Goal: Task Accomplishment & Management: Use online tool/utility

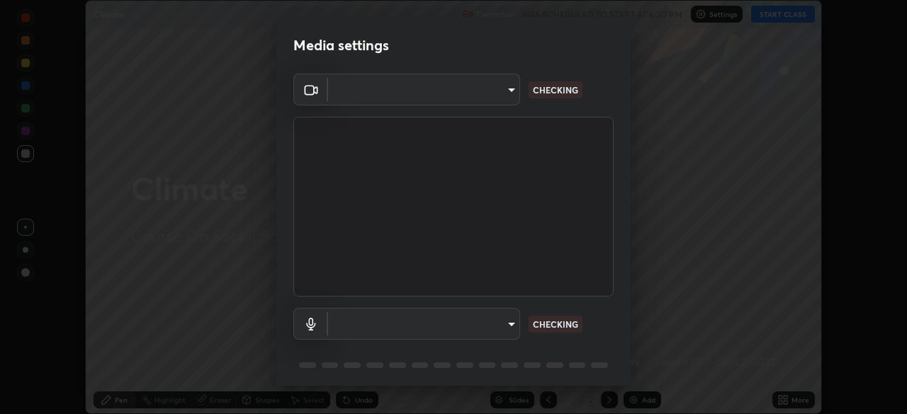
scroll to position [414, 907]
type input "00cb52ea7dbc067a4e9eba70c986ec13a5c87d59f38709f4e6374cce52915b34"
click at [502, 322] on body "Erase all Climate Recording WAS SCHEDULED TO START AT 6:30 PM Settings START CL…" at bounding box center [453, 207] width 907 height 414
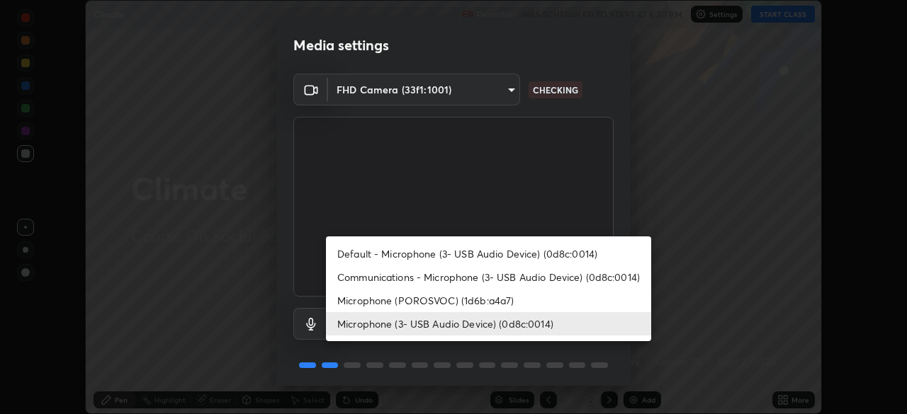
click at [488, 273] on li "Communications - Microphone (3- USB Audio Device) (0d8c:0014)" at bounding box center [488, 277] width 325 height 23
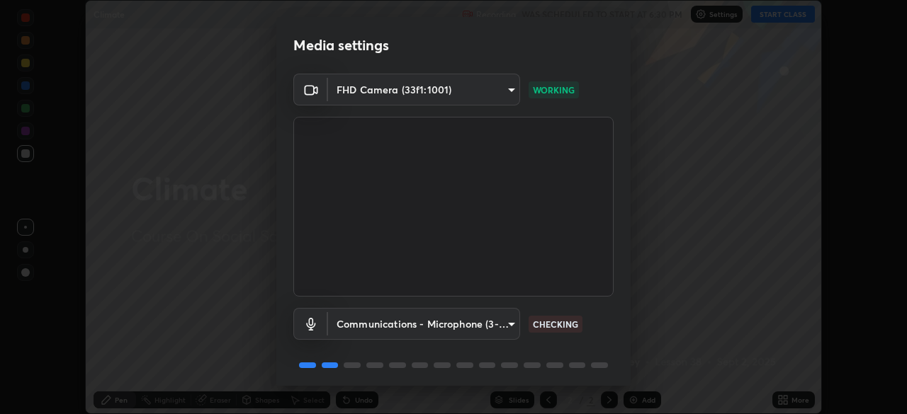
click at [501, 319] on body "Erase all Climate Recording WAS SCHEDULED TO START AT 6:30 PM Settings START CL…" at bounding box center [453, 207] width 907 height 414
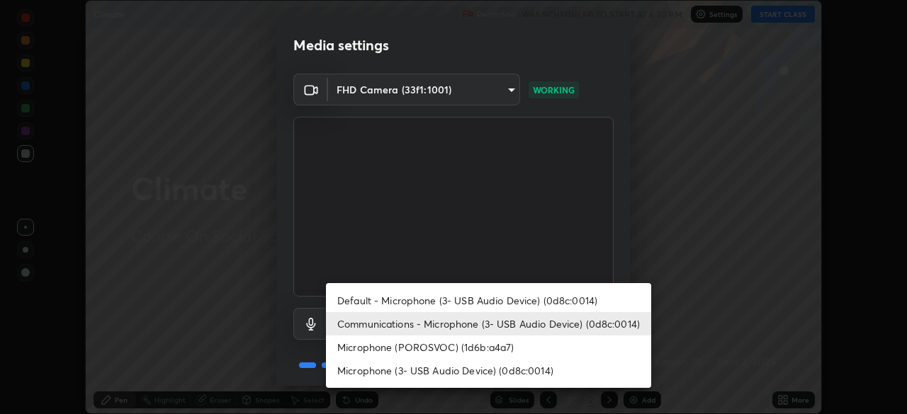
click at [496, 370] on li "Microphone (3- USB Audio Device) (0d8c:0014)" at bounding box center [488, 370] width 325 height 23
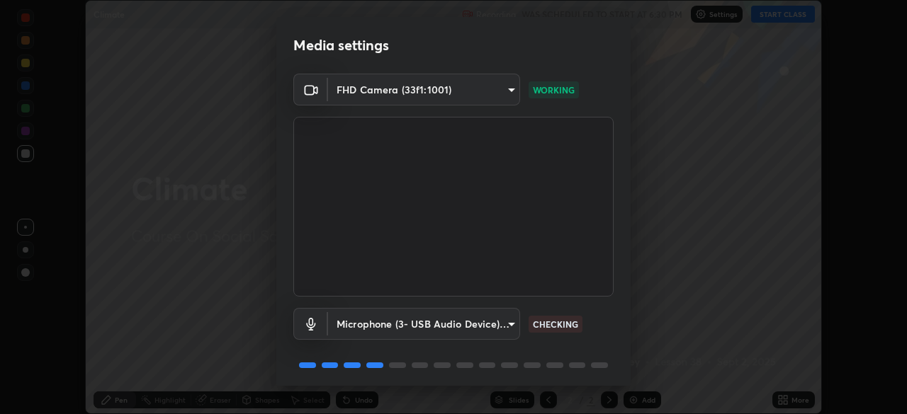
type input "c7b1e21b059f6b68da596fd68e3a8216845d0791b90de5158dbf1986436616d6"
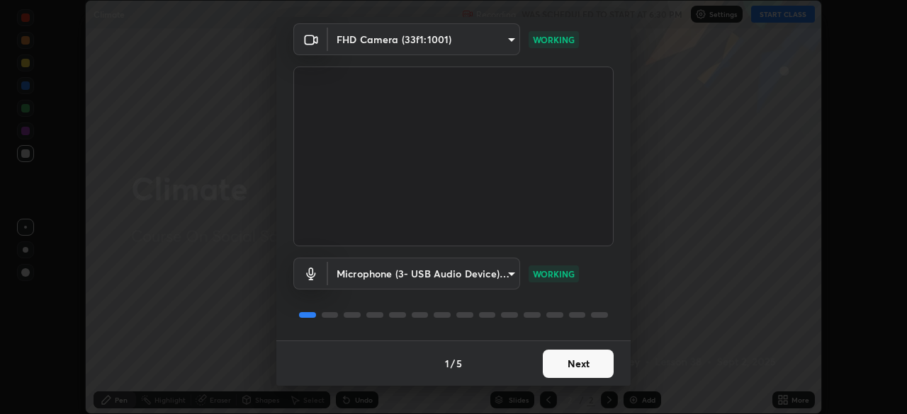
click at [572, 362] on button "Next" at bounding box center [577, 364] width 71 height 28
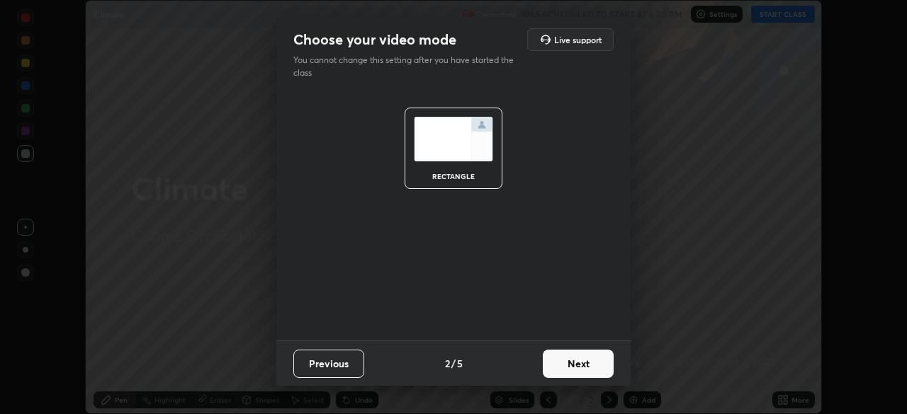
scroll to position [0, 0]
click at [576, 368] on button "Next" at bounding box center [577, 364] width 71 height 28
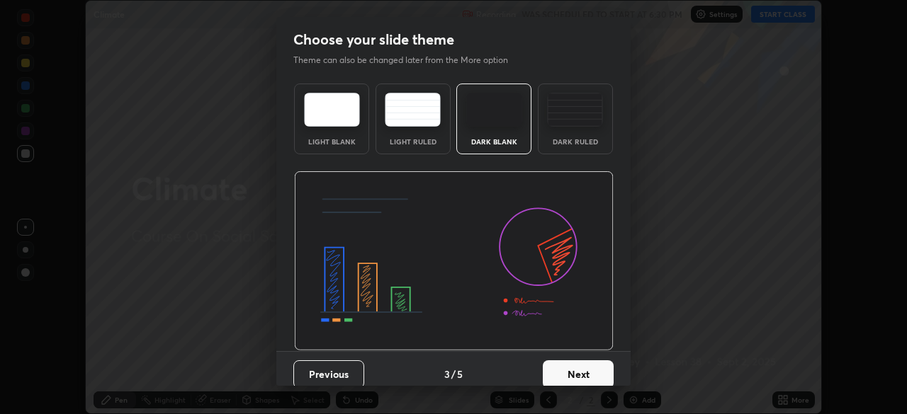
scroll to position [11, 0]
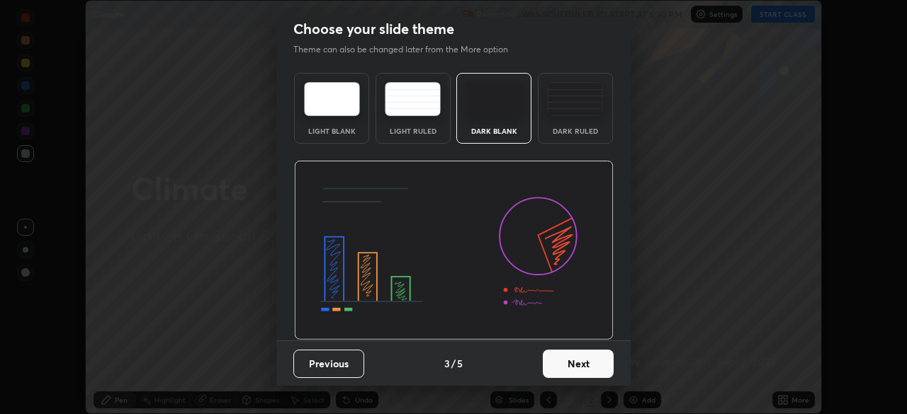
click at [563, 365] on button "Next" at bounding box center [577, 364] width 71 height 28
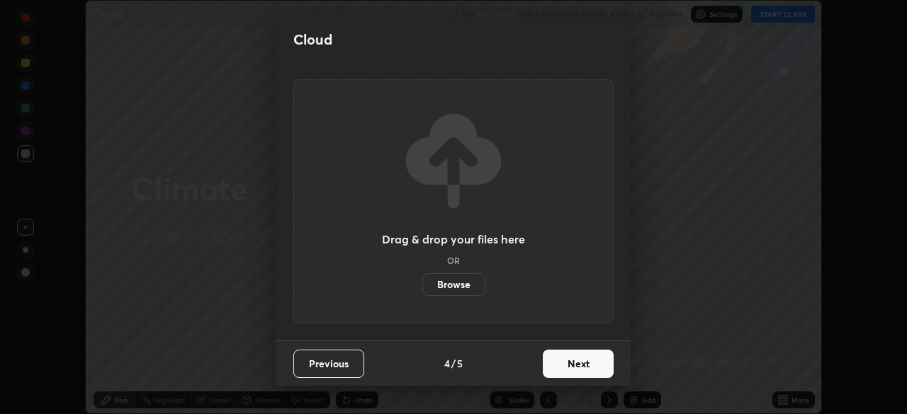
click at [462, 280] on label "Browse" at bounding box center [453, 284] width 63 height 23
click at [422, 280] on input "Browse" at bounding box center [422, 284] width 0 height 23
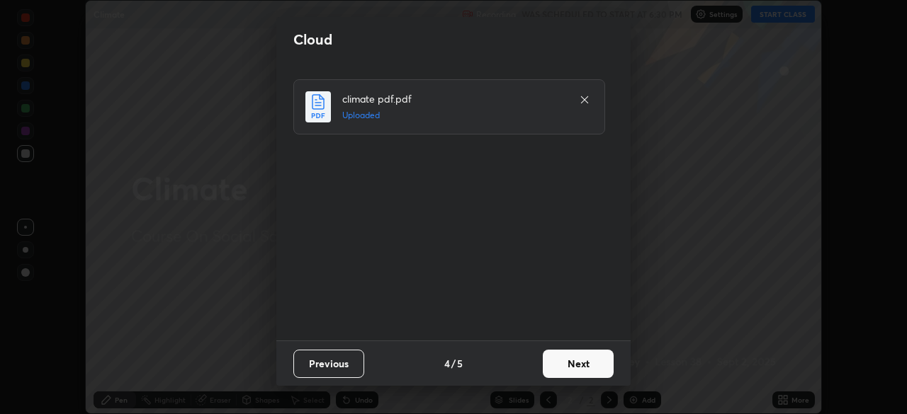
click at [575, 363] on button "Next" at bounding box center [577, 364] width 71 height 28
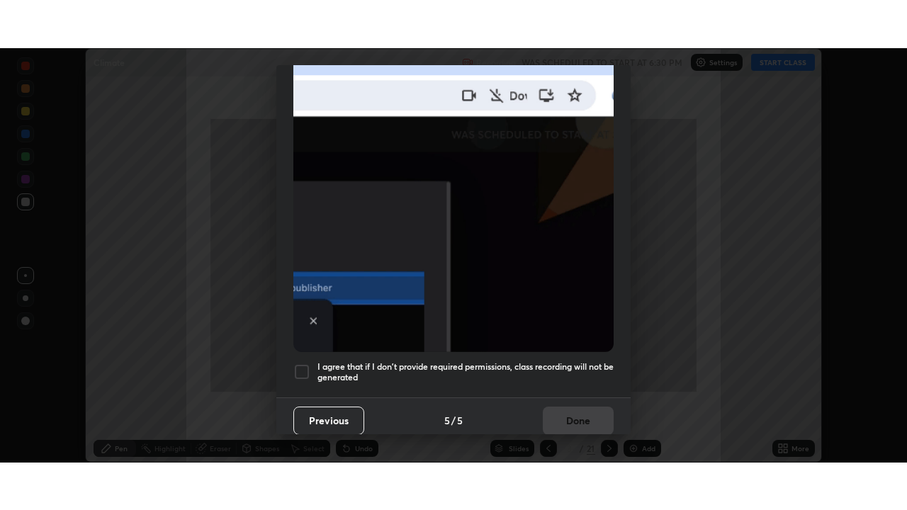
scroll to position [339, 0]
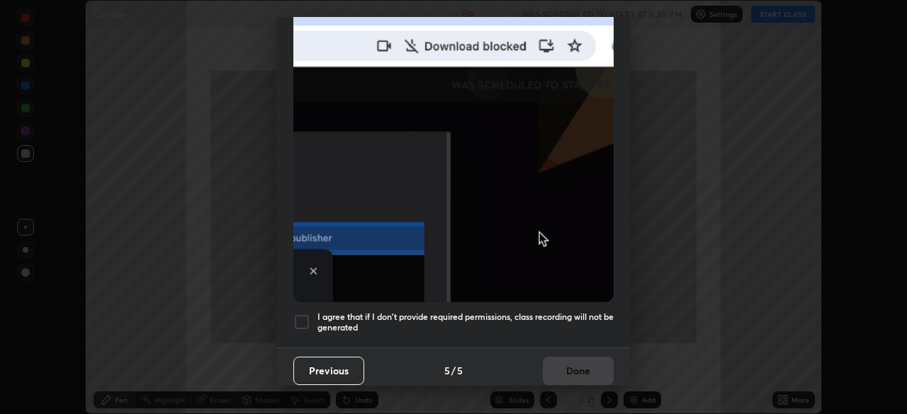
click at [300, 314] on div at bounding box center [301, 322] width 17 height 17
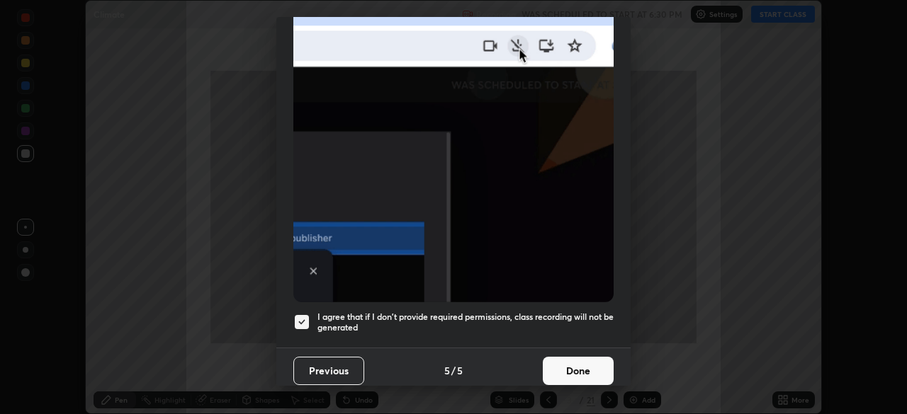
click at [571, 371] on button "Done" at bounding box center [577, 371] width 71 height 28
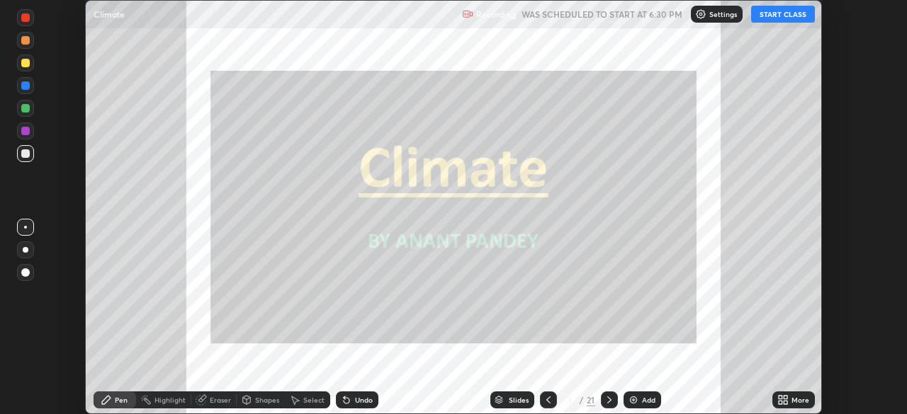
click at [785, 397] on icon at bounding box center [785, 398] width 4 height 4
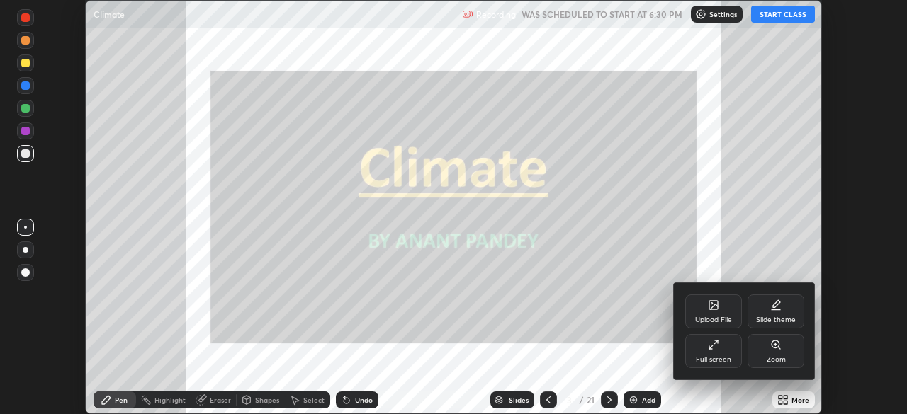
click at [704, 352] on div "Full screen" at bounding box center [713, 351] width 57 height 34
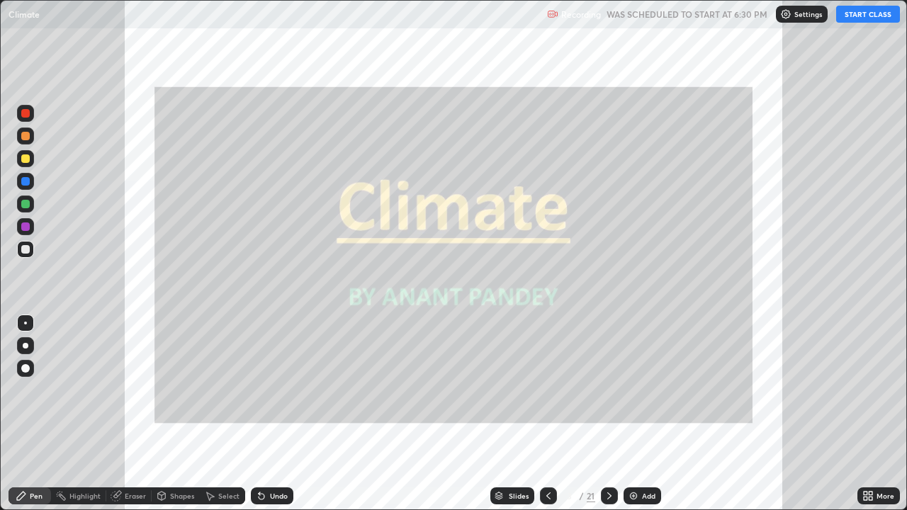
scroll to position [510, 907]
click at [512, 414] on div "Slides" at bounding box center [518, 495] width 20 height 7
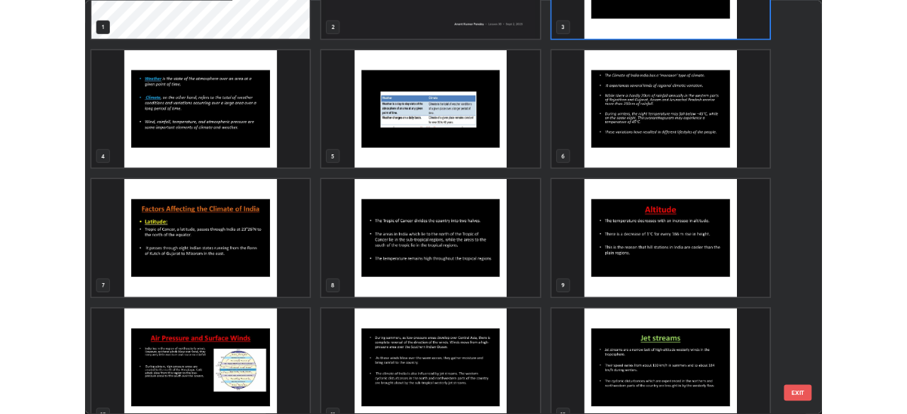
scroll to position [106, 0]
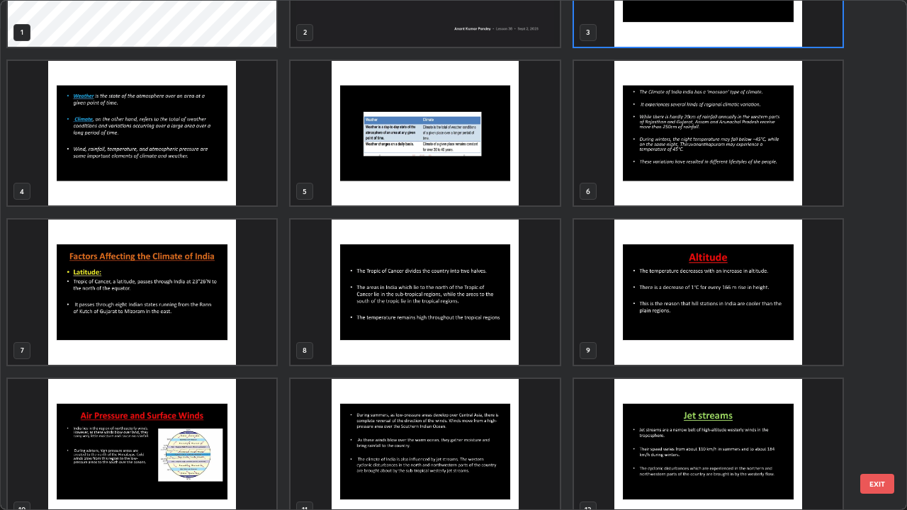
click at [152, 308] on img "grid" at bounding box center [142, 292] width 268 height 145
click at [158, 317] on img "grid" at bounding box center [142, 292] width 268 height 145
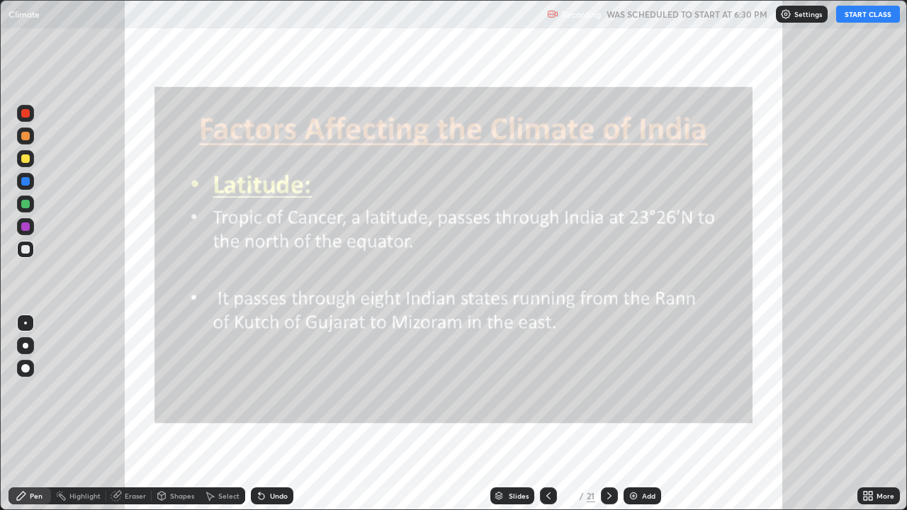
click at [852, 19] on button "START CLASS" at bounding box center [868, 14] width 64 height 17
click at [865, 414] on icon at bounding box center [865, 493] width 4 height 4
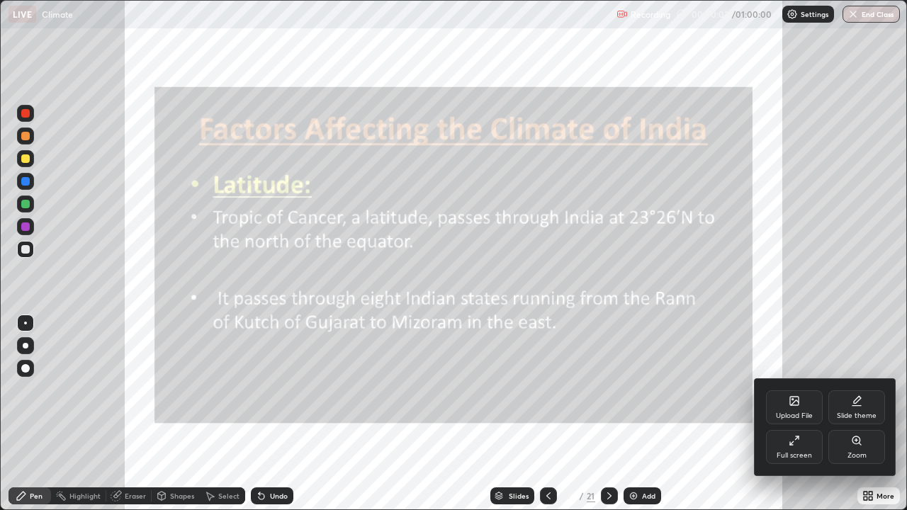
click at [790, 414] on icon at bounding box center [791, 443] width 3 height 3
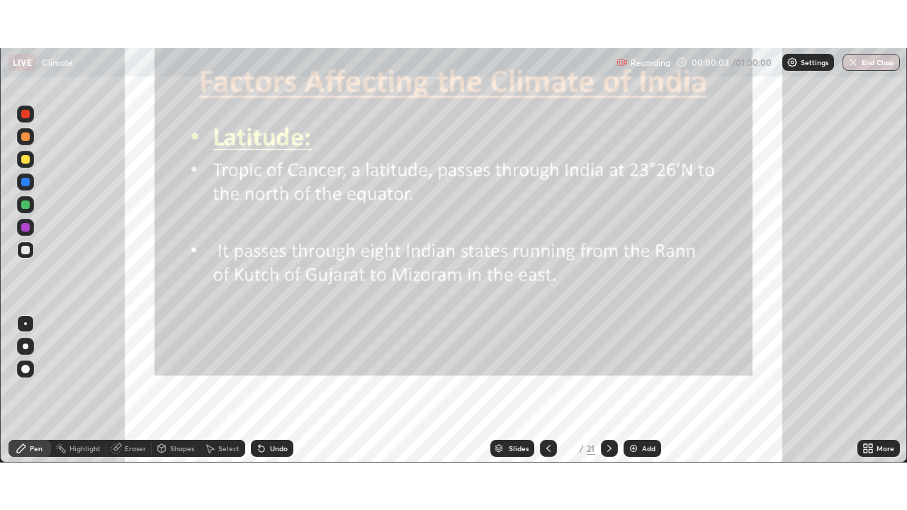
scroll to position [70407, 69914]
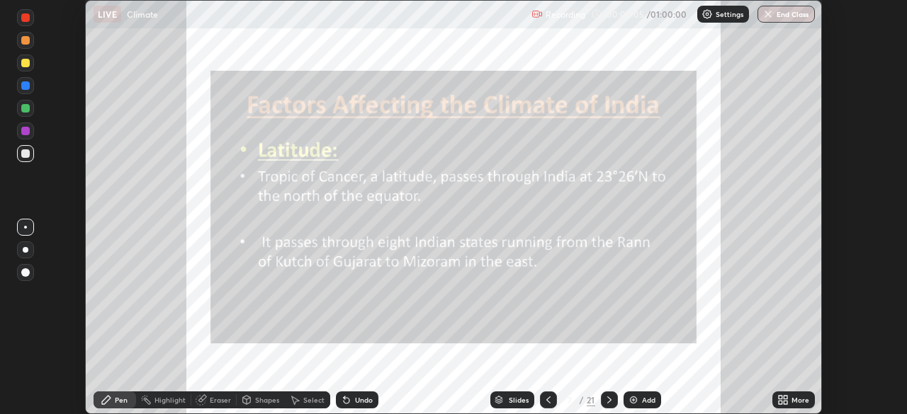
click at [779, 399] on icon at bounding box center [780, 398] width 4 height 4
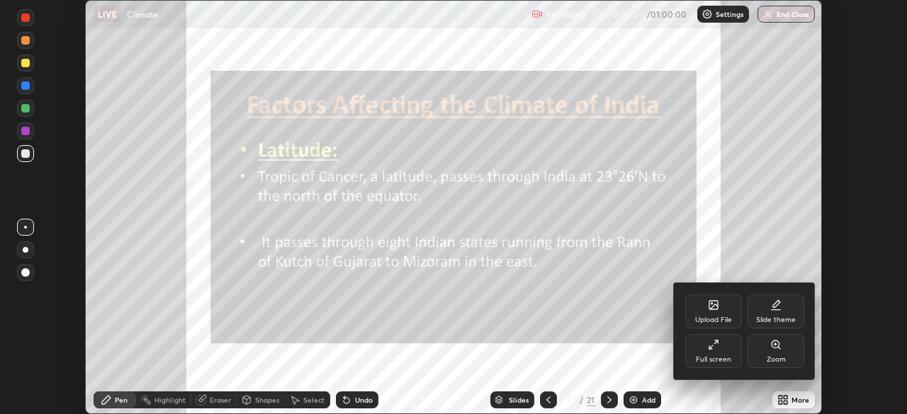
click at [715, 350] on icon at bounding box center [713, 344] width 11 height 11
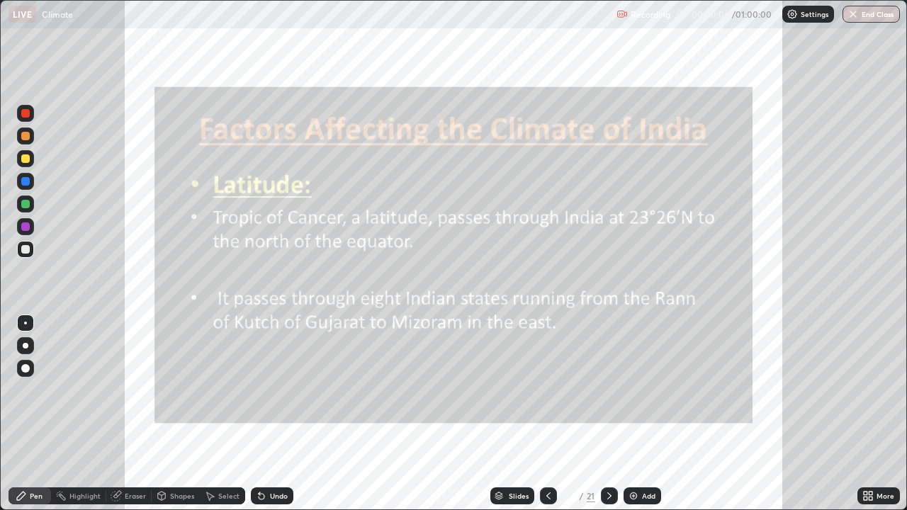
scroll to position [510, 907]
click at [24, 371] on div at bounding box center [25, 368] width 8 height 8
click at [26, 119] on div at bounding box center [25, 113] width 17 height 17
click at [23, 156] on div at bounding box center [25, 158] width 8 height 8
click at [606, 414] on icon at bounding box center [608, 495] width 11 height 11
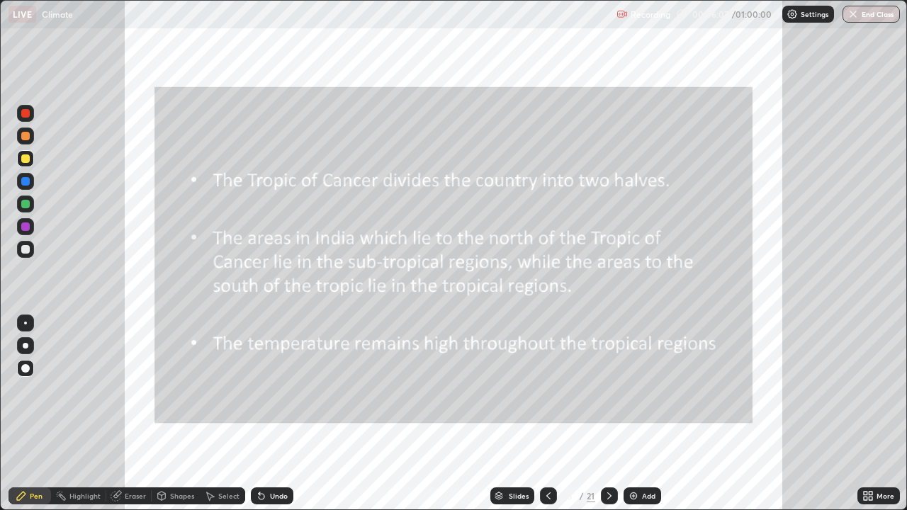
click at [603, 414] on icon at bounding box center [608, 495] width 11 height 11
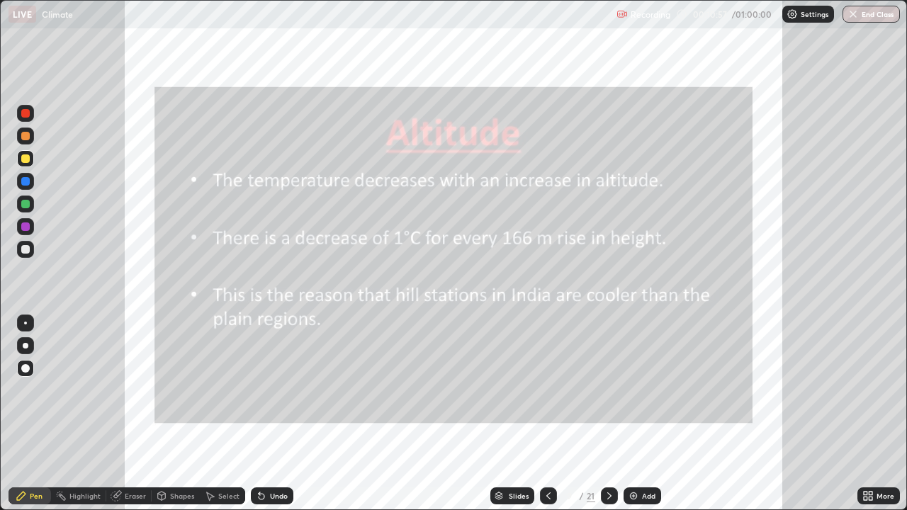
click at [609, 414] on icon at bounding box center [608, 495] width 11 height 11
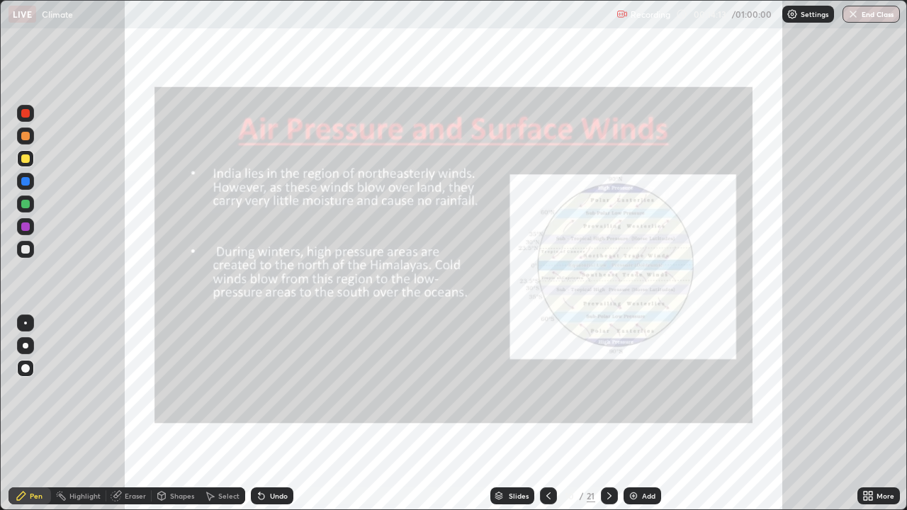
click at [609, 414] on icon at bounding box center [608, 495] width 11 height 11
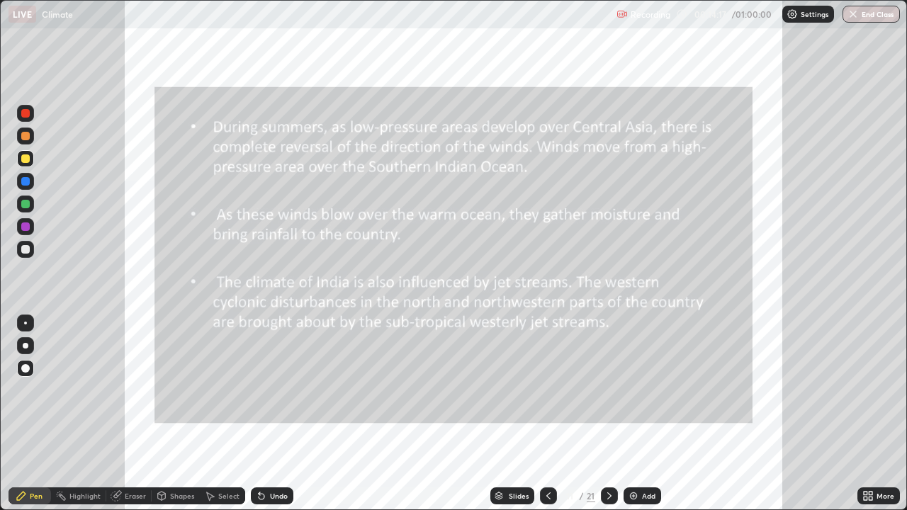
click at [547, 414] on icon at bounding box center [547, 495] width 11 height 11
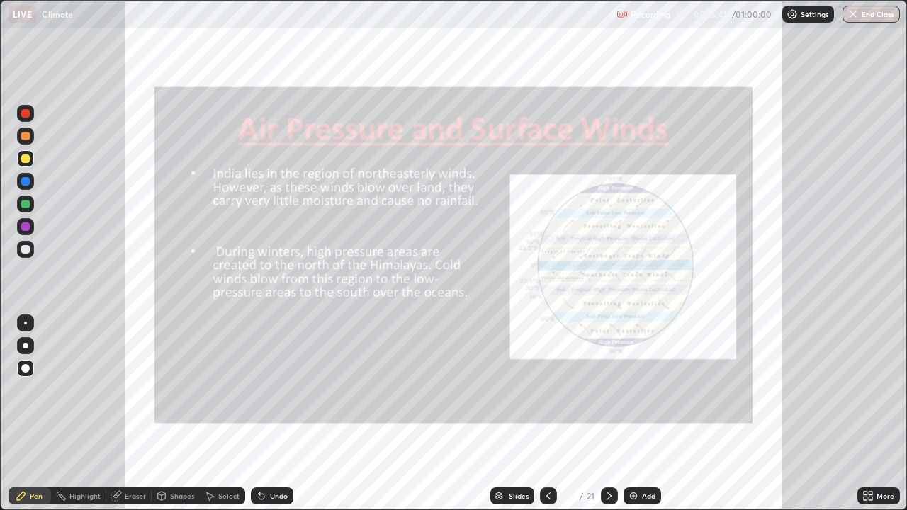
click at [606, 414] on icon at bounding box center [608, 495] width 11 height 11
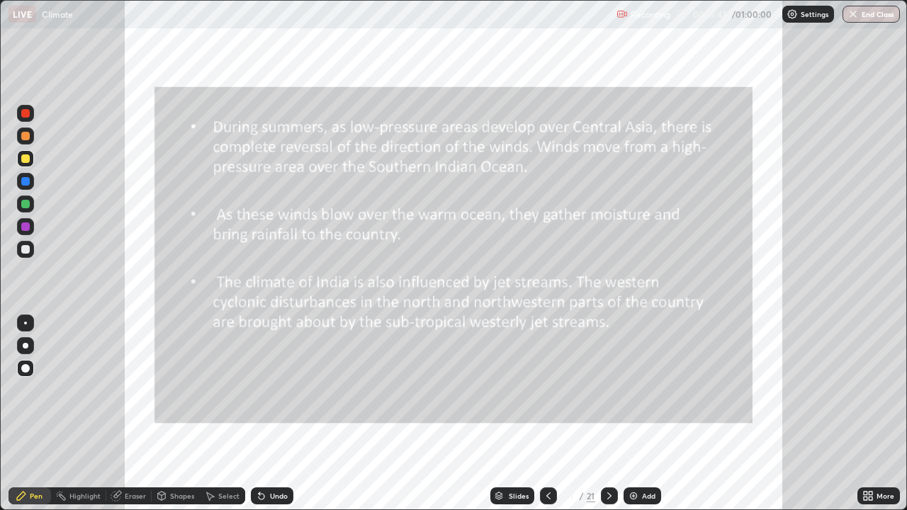
click at [545, 414] on icon at bounding box center [547, 495] width 11 height 11
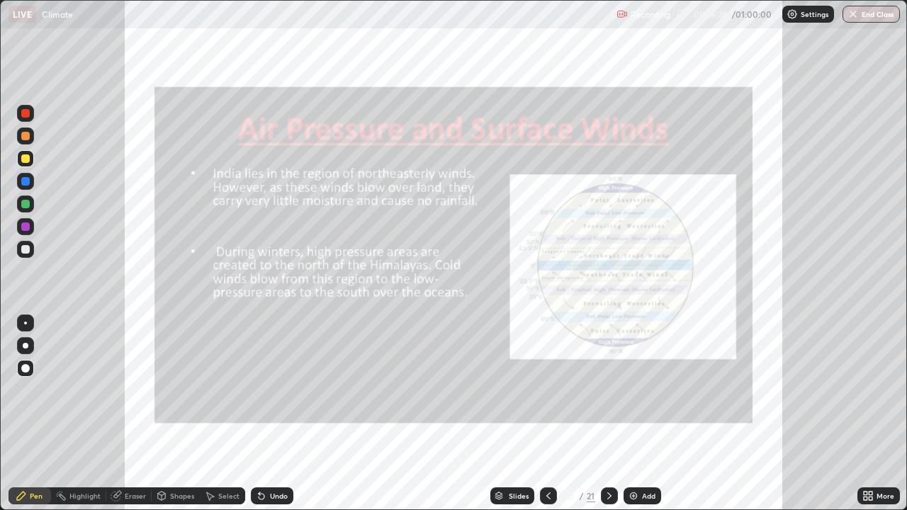
click at [609, 414] on icon at bounding box center [609, 495] width 4 height 7
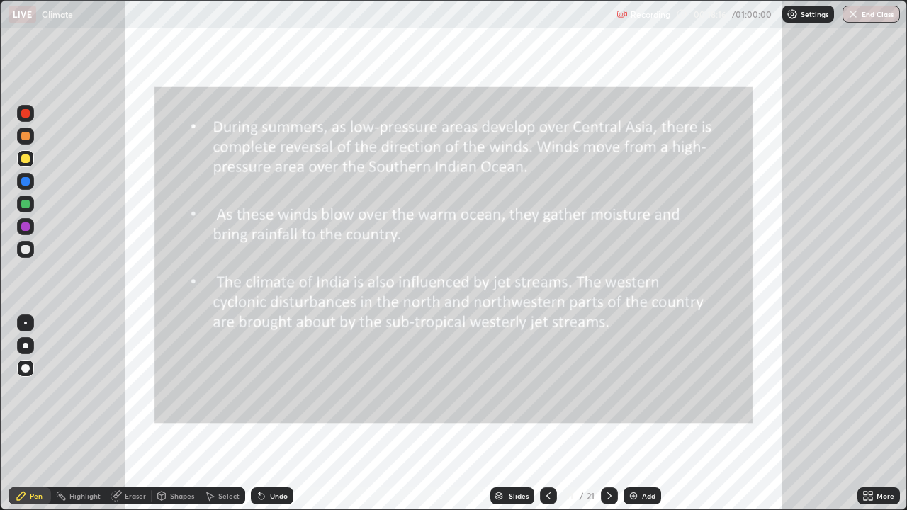
click at [609, 414] on icon at bounding box center [608, 495] width 11 height 11
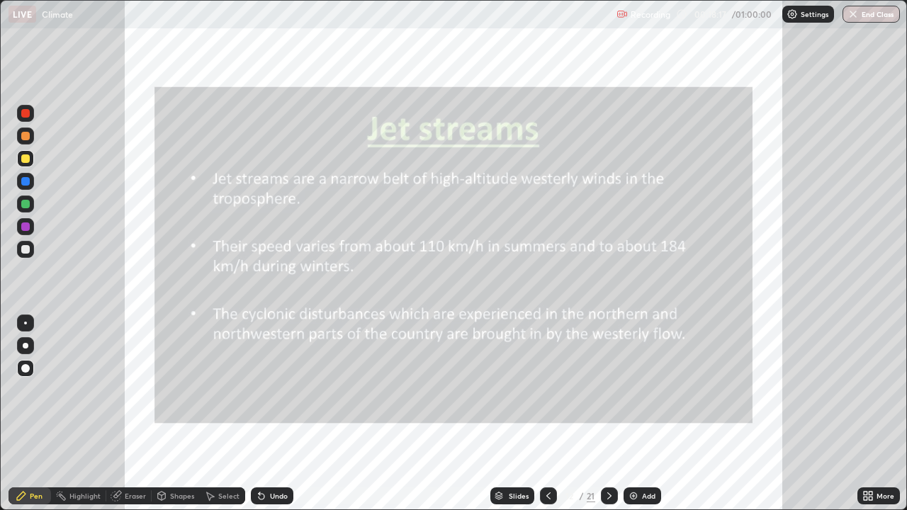
click at [547, 414] on icon at bounding box center [547, 495] width 11 height 11
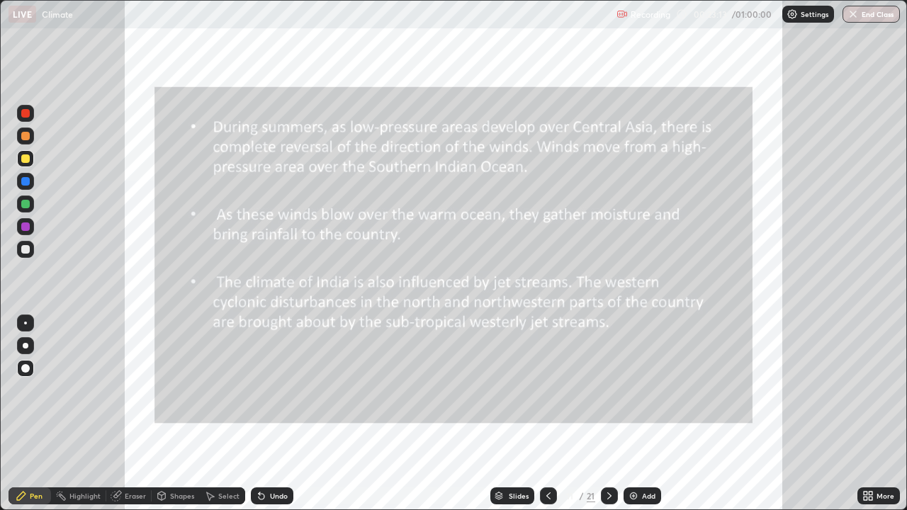
click at [547, 414] on icon at bounding box center [547, 495] width 11 height 11
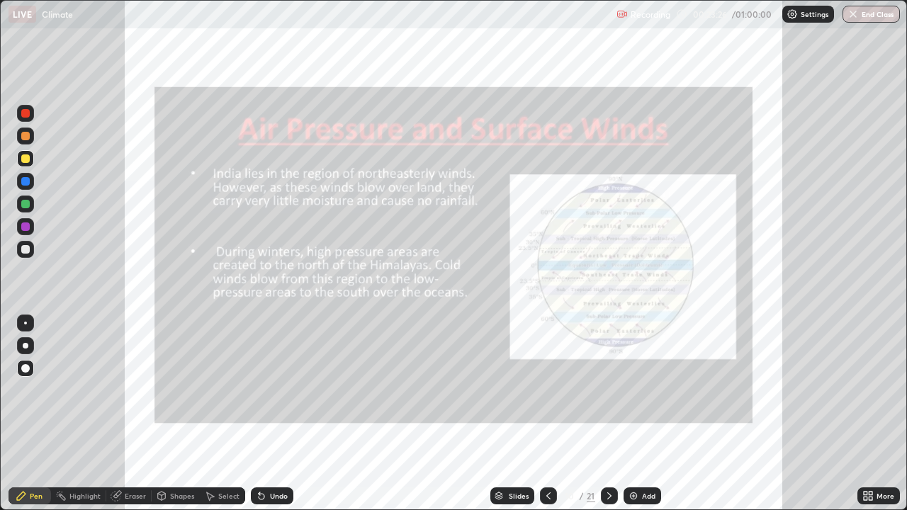
click at [540, 414] on div at bounding box center [548, 495] width 17 height 17
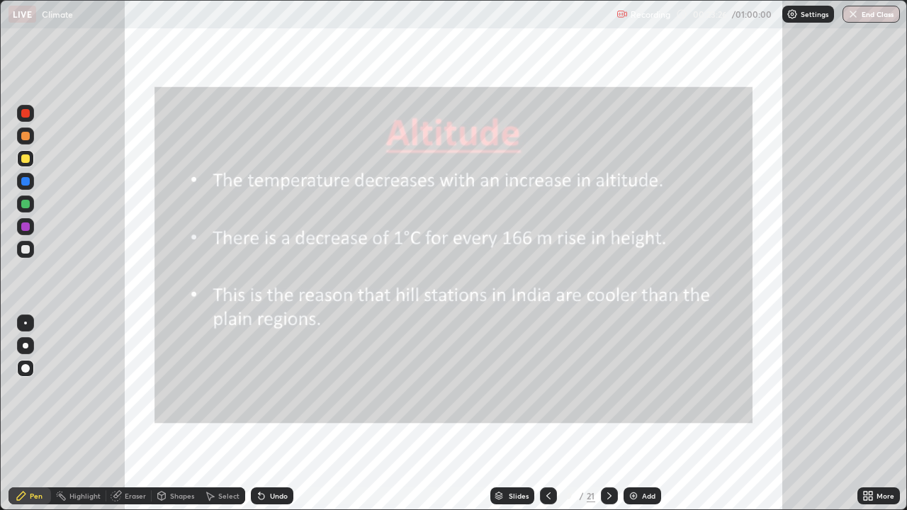
click at [547, 414] on icon at bounding box center [547, 495] width 11 height 11
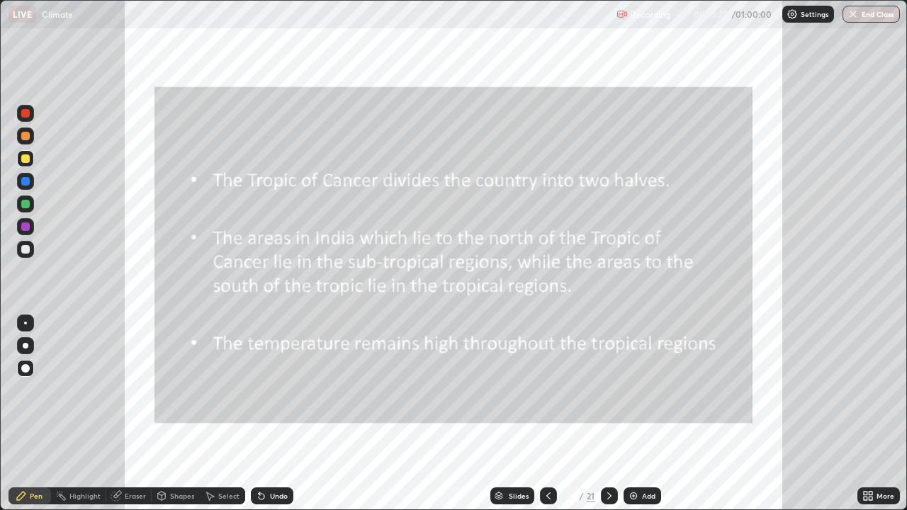
click at [545, 414] on div at bounding box center [548, 496] width 17 height 28
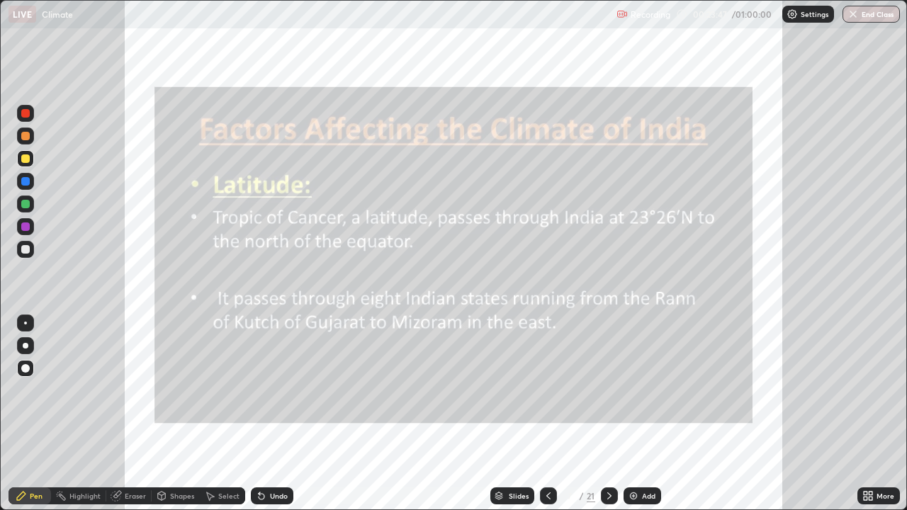
click at [607, 414] on icon at bounding box center [609, 495] width 4 height 7
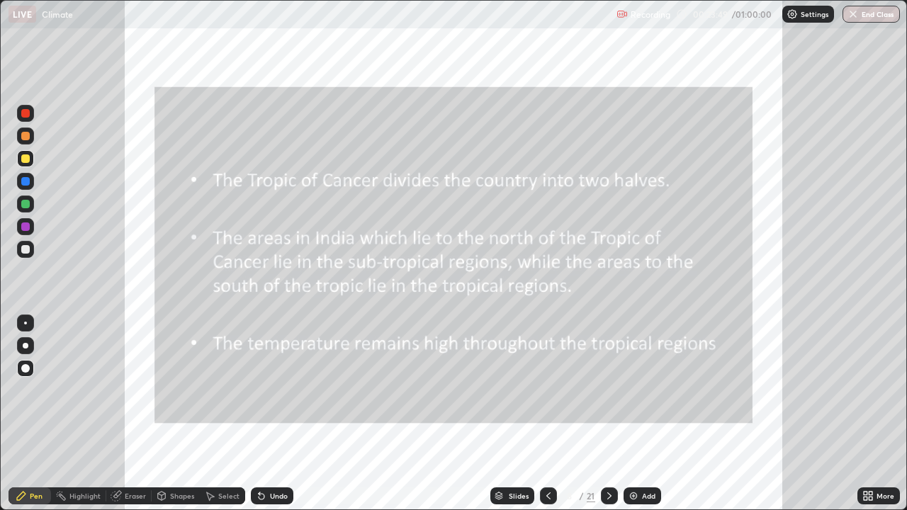
click at [606, 414] on icon at bounding box center [608, 495] width 11 height 11
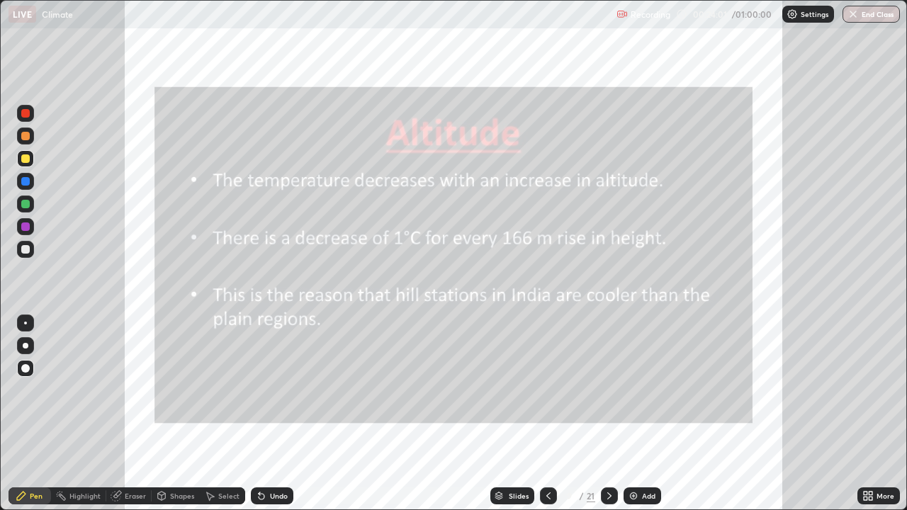
click at [608, 414] on icon at bounding box center [608, 495] width 11 height 11
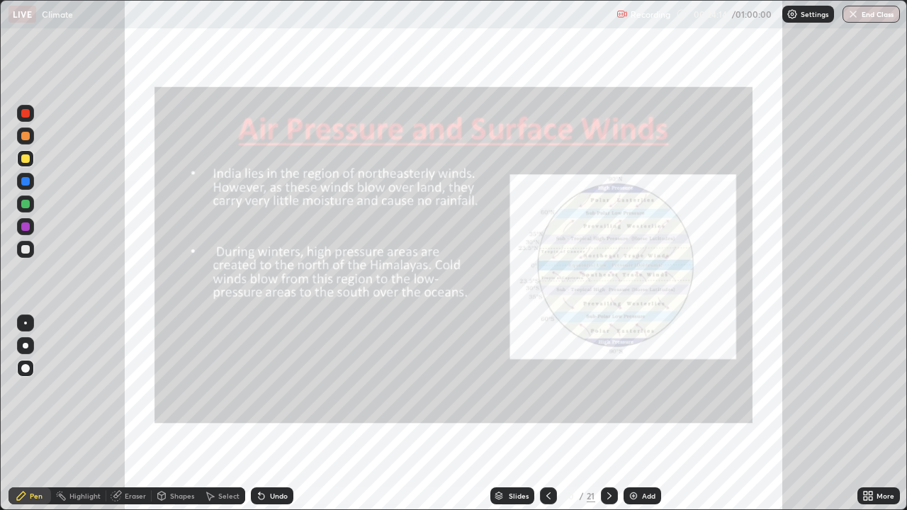
click at [28, 178] on div at bounding box center [25, 181] width 8 height 8
click at [25, 112] on div at bounding box center [25, 113] width 8 height 8
click at [132, 414] on div "Eraser" at bounding box center [128, 495] width 45 height 17
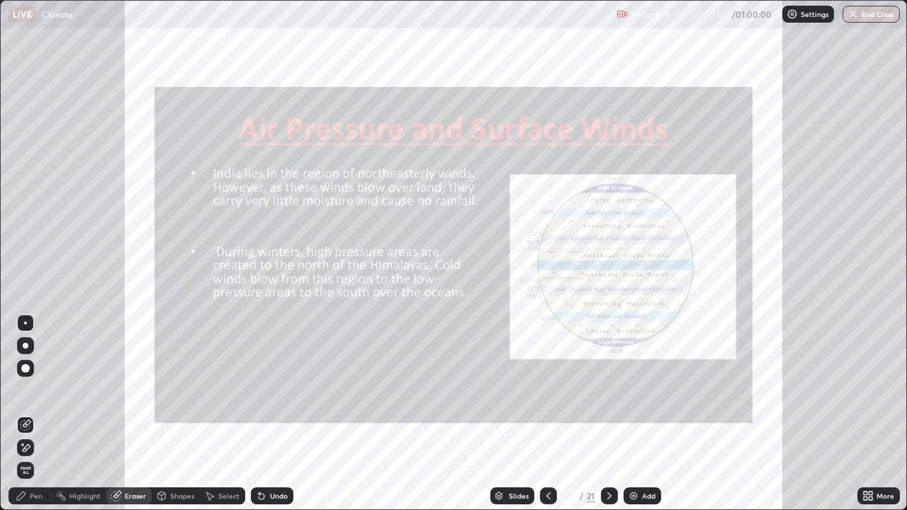
click at [26, 414] on span "Erase all" at bounding box center [26, 470] width 16 height 8
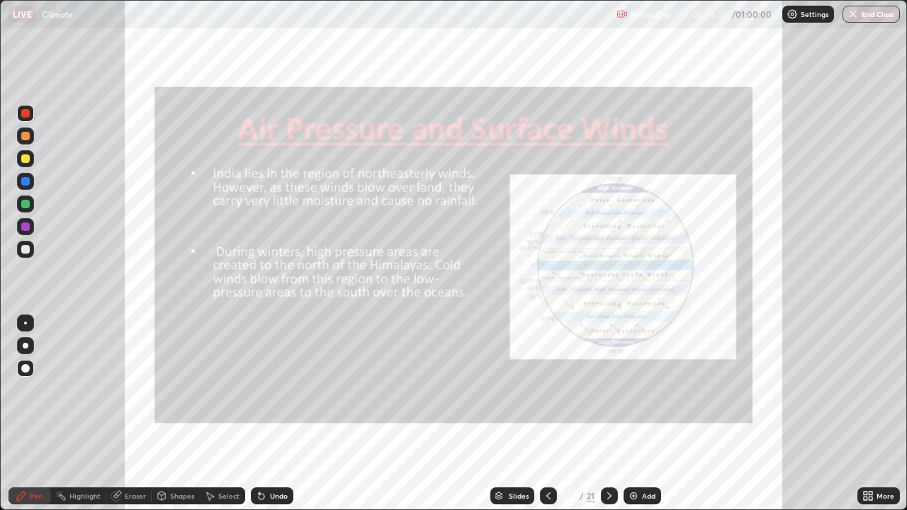
click at [26, 113] on div at bounding box center [25, 113] width 8 height 8
click at [130, 414] on div "Eraser" at bounding box center [135, 495] width 21 height 7
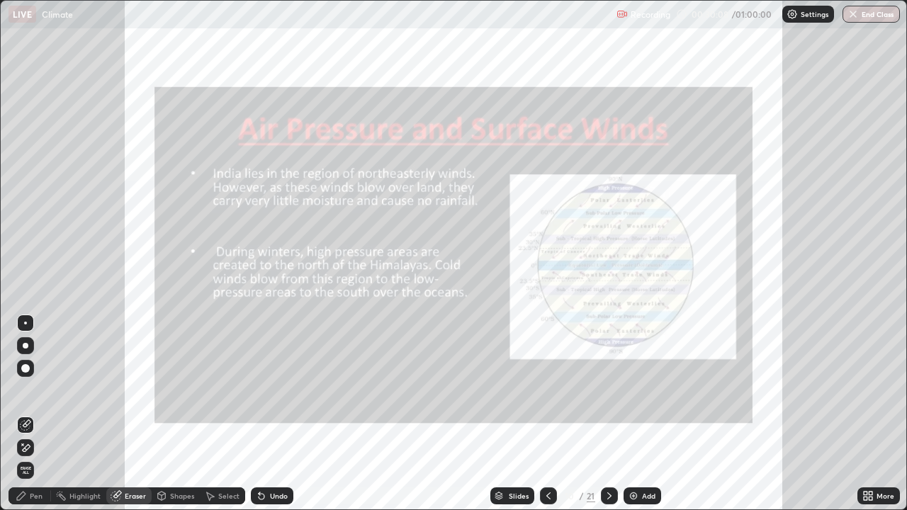
click at [25, 414] on span "Erase all" at bounding box center [26, 470] width 16 height 8
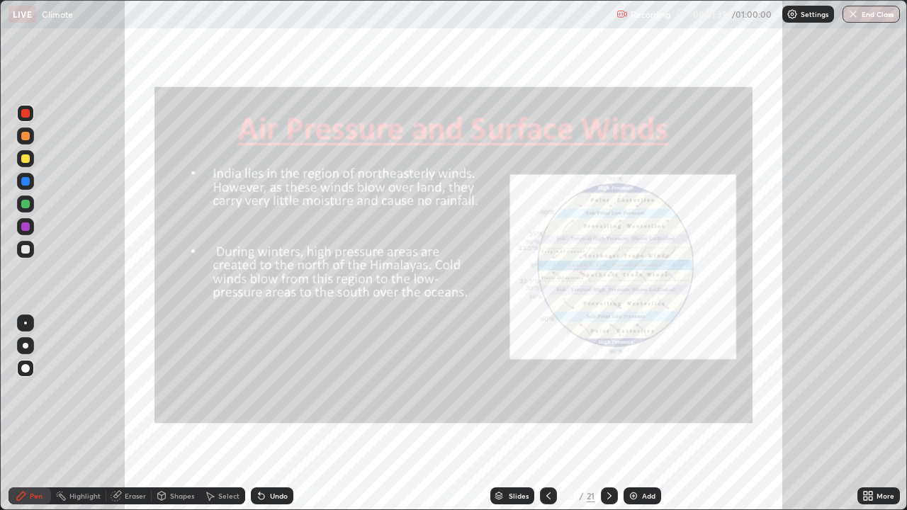
click at [607, 414] on icon at bounding box center [609, 495] width 4 height 7
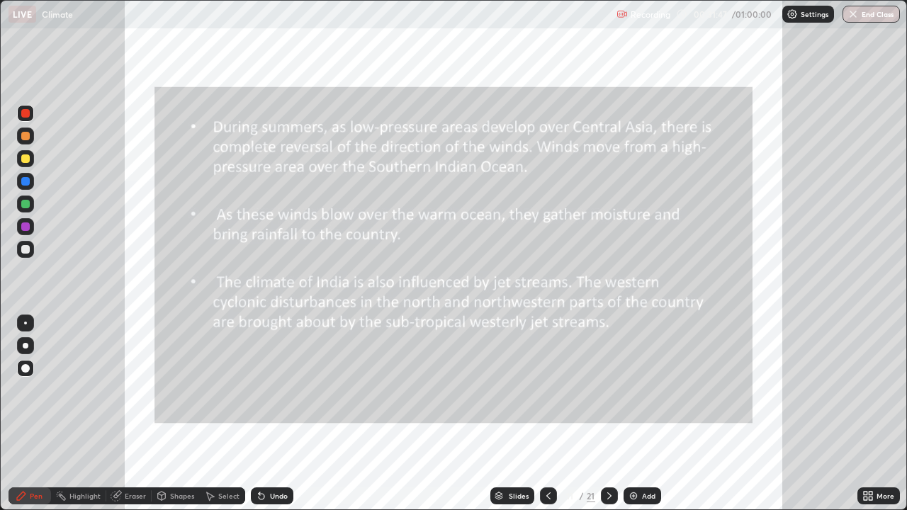
click at [608, 414] on icon at bounding box center [608, 495] width 11 height 11
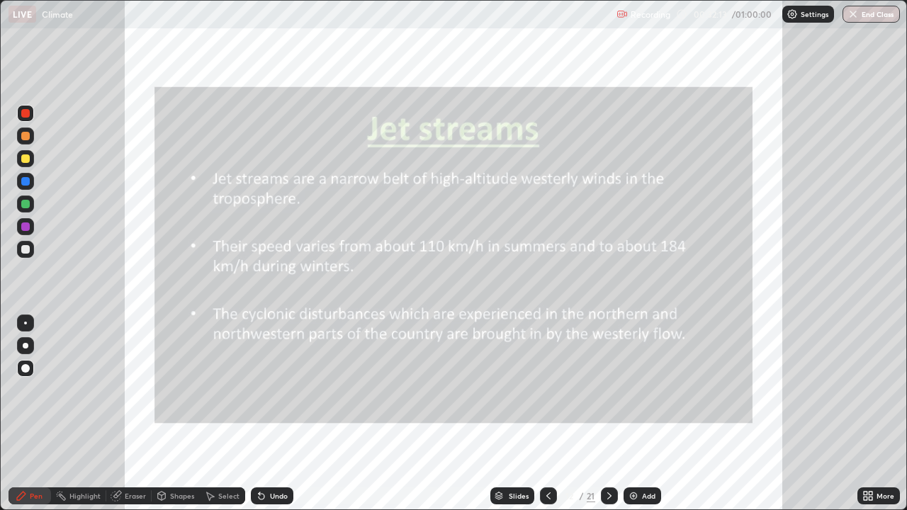
click at [608, 414] on icon at bounding box center [608, 495] width 11 height 11
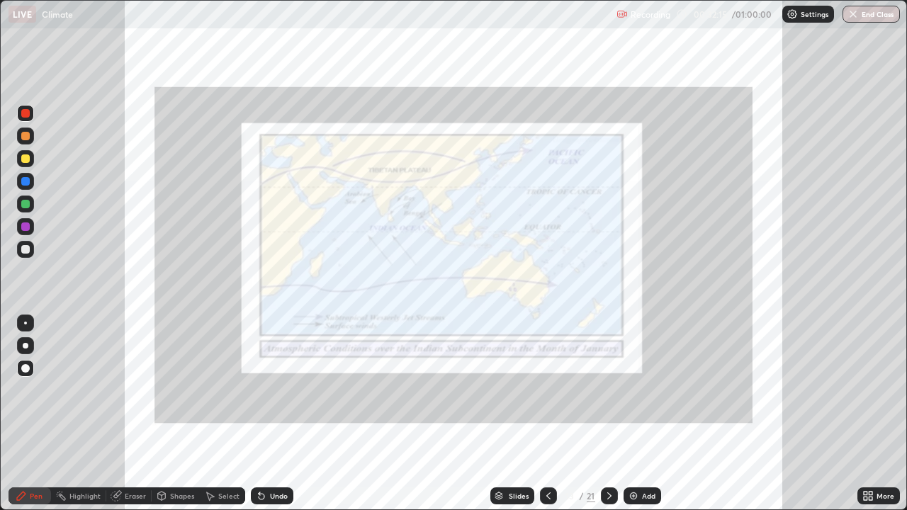
click at [604, 414] on div at bounding box center [609, 495] width 17 height 17
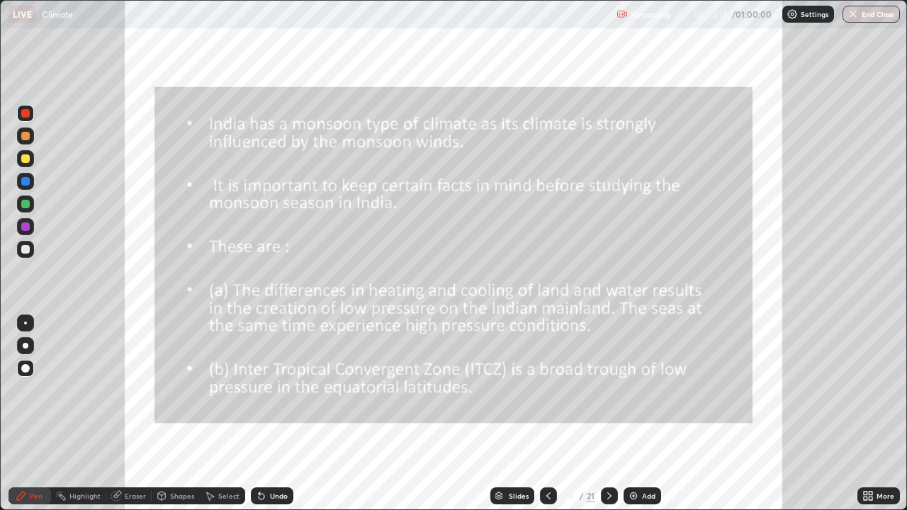
click at [546, 414] on icon at bounding box center [547, 495] width 11 height 11
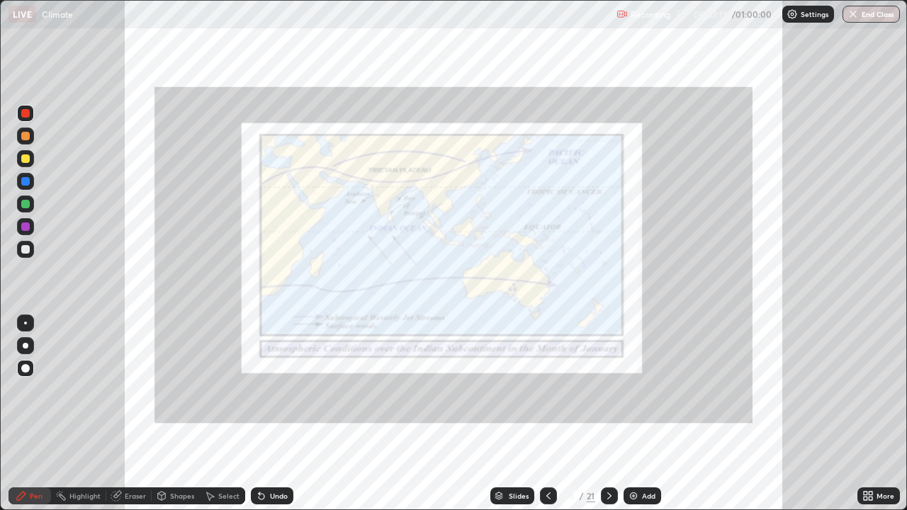
click at [548, 414] on icon at bounding box center [547, 495] width 11 height 11
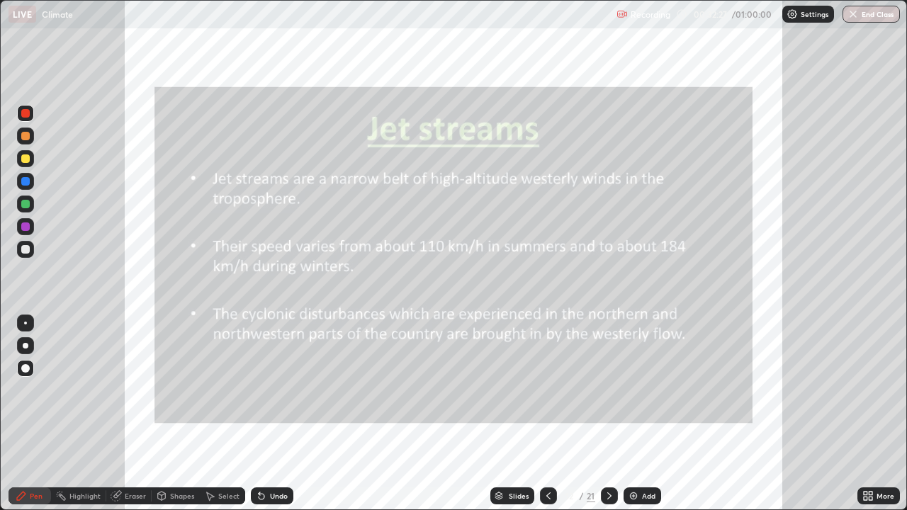
click at [607, 414] on icon at bounding box center [608, 495] width 11 height 11
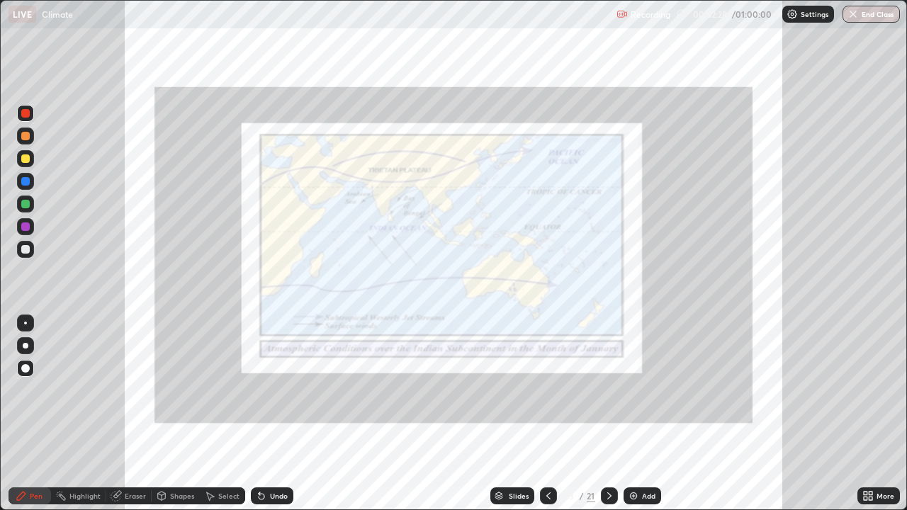
click at [606, 414] on icon at bounding box center [608, 495] width 11 height 11
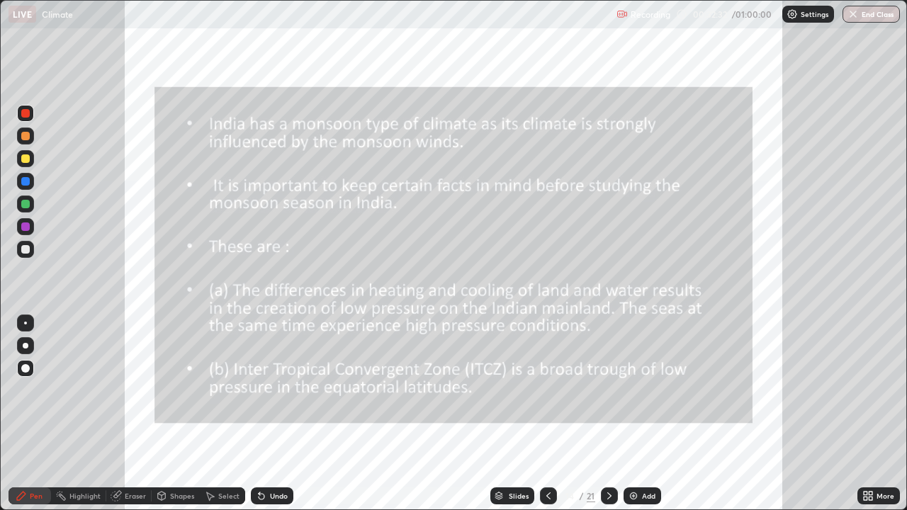
click at [547, 414] on icon at bounding box center [547, 495] width 11 height 11
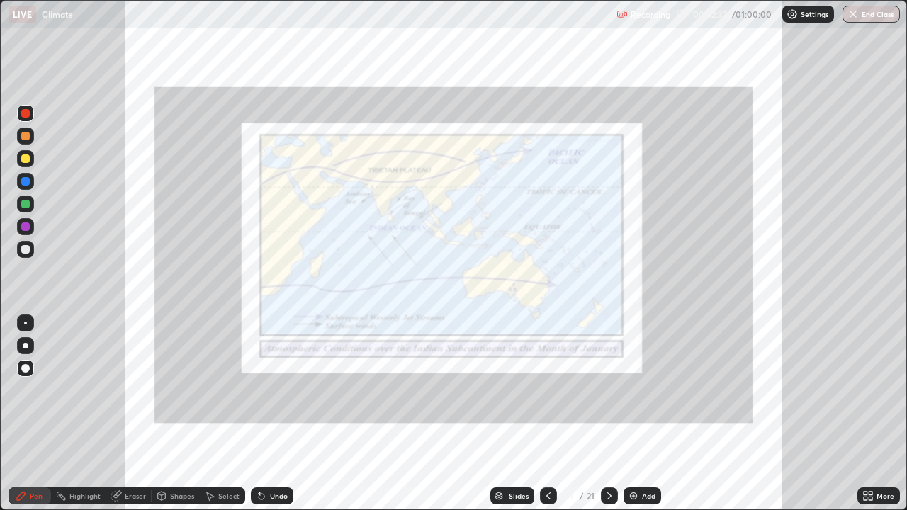
click at [545, 414] on icon at bounding box center [547, 495] width 11 height 11
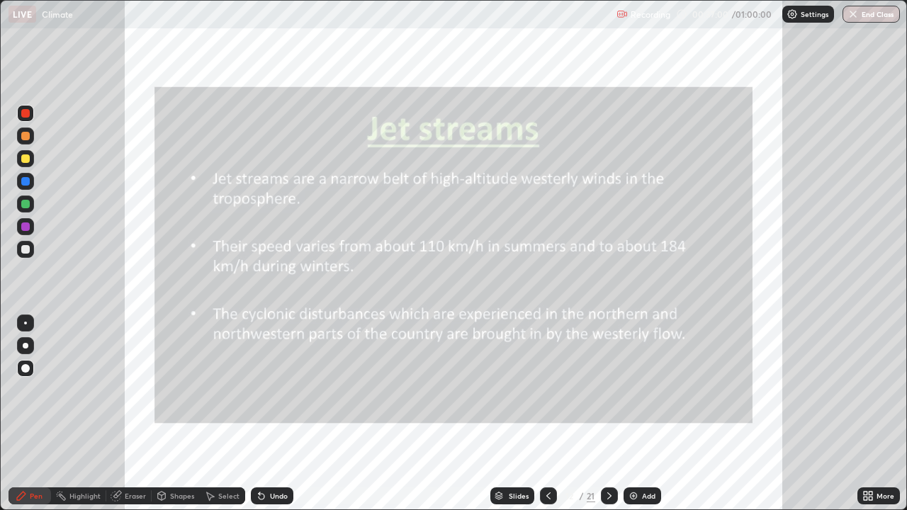
click at [25, 159] on div at bounding box center [25, 158] width 8 height 8
click at [608, 414] on icon at bounding box center [608, 495] width 11 height 11
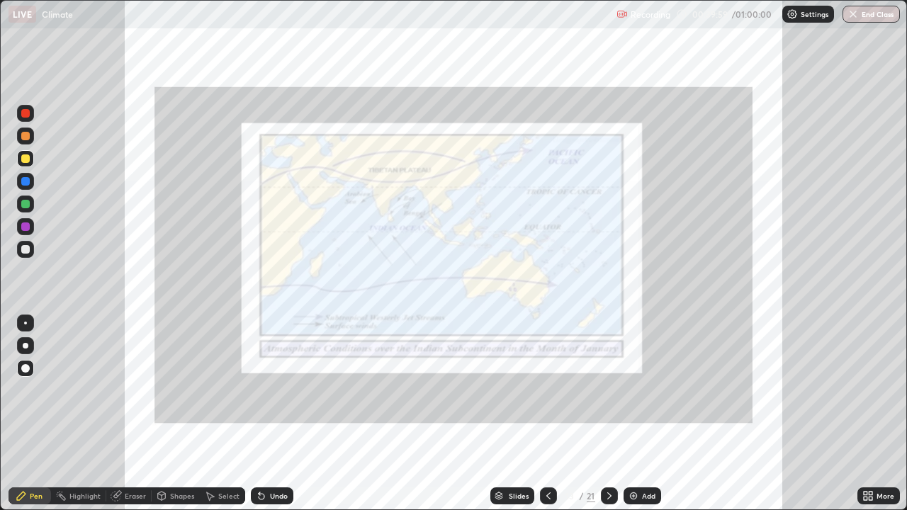
click at [23, 116] on div at bounding box center [25, 113] width 8 height 8
click at [601, 414] on div at bounding box center [609, 495] width 17 height 17
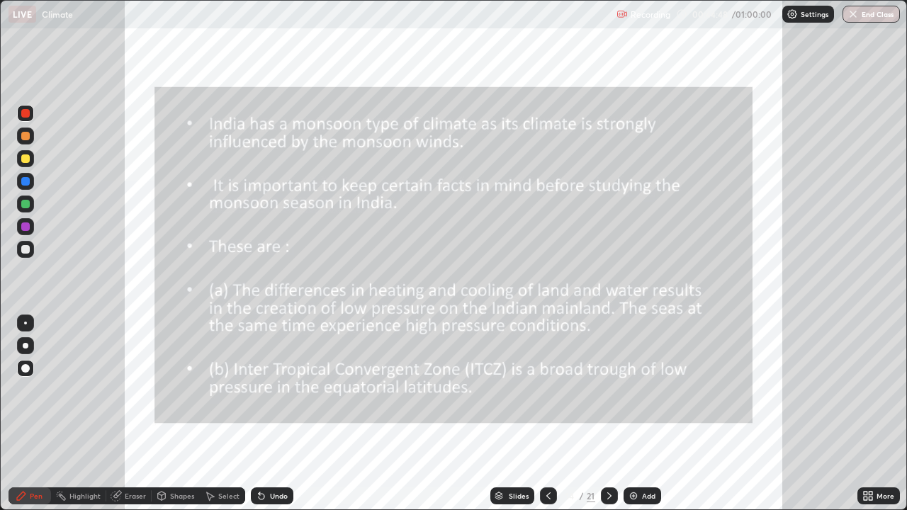
click at [549, 414] on icon at bounding box center [547, 495] width 11 height 11
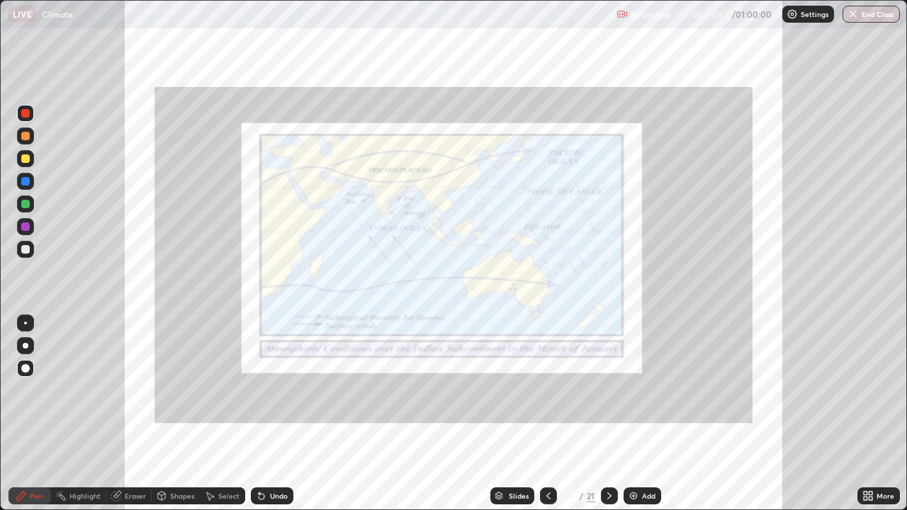
click at [547, 414] on icon at bounding box center [547, 495] width 11 height 11
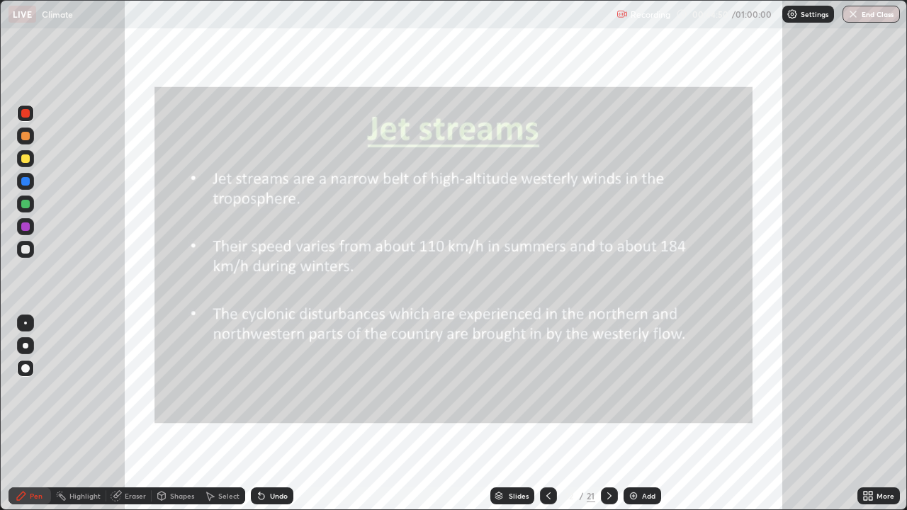
click at [609, 414] on icon at bounding box center [608, 495] width 11 height 11
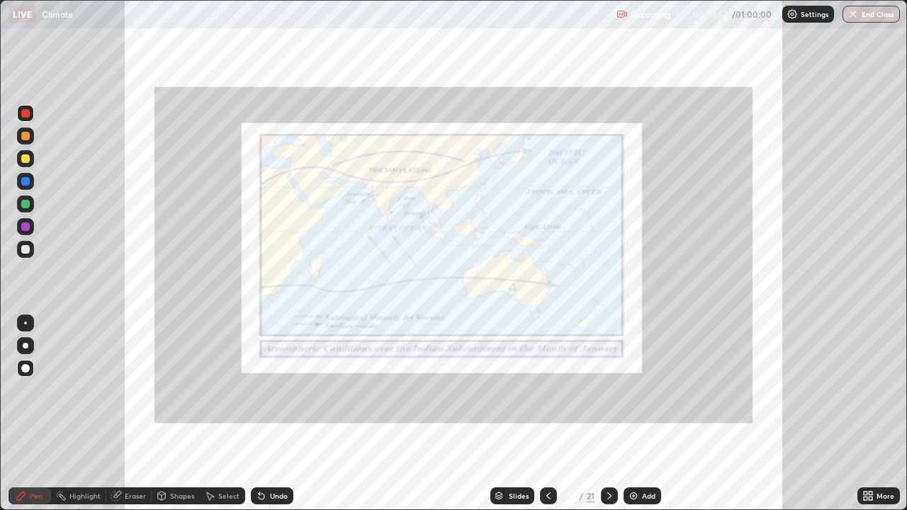
click at [125, 414] on div "Eraser" at bounding box center [135, 495] width 21 height 7
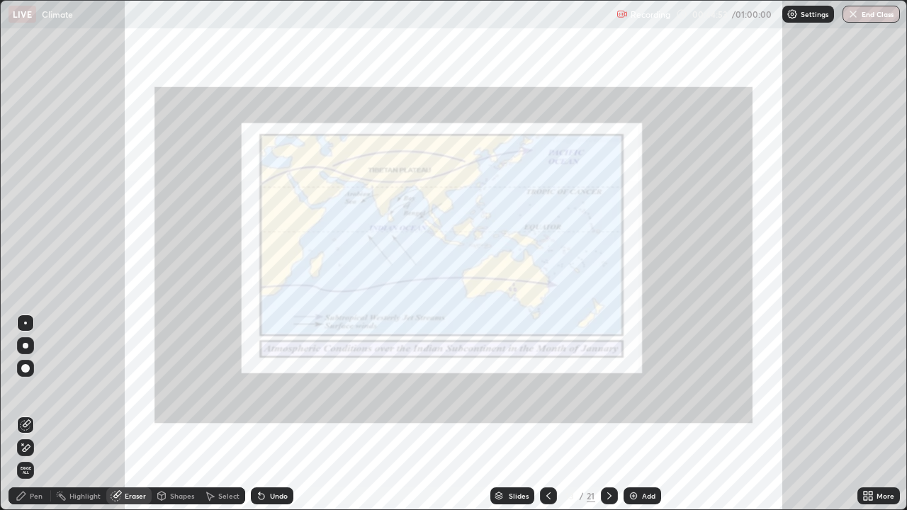
click at [27, 414] on span "Erase all" at bounding box center [26, 470] width 16 height 8
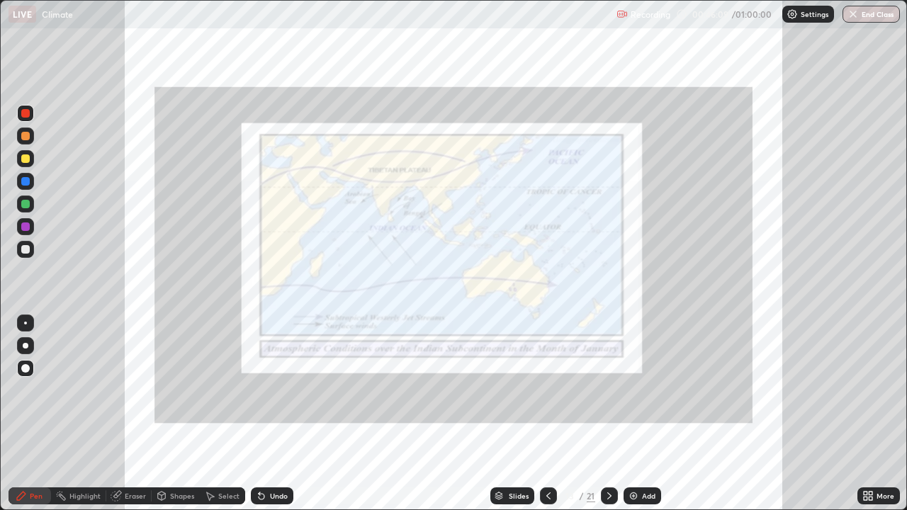
click at [123, 414] on div "Eraser" at bounding box center [128, 495] width 45 height 17
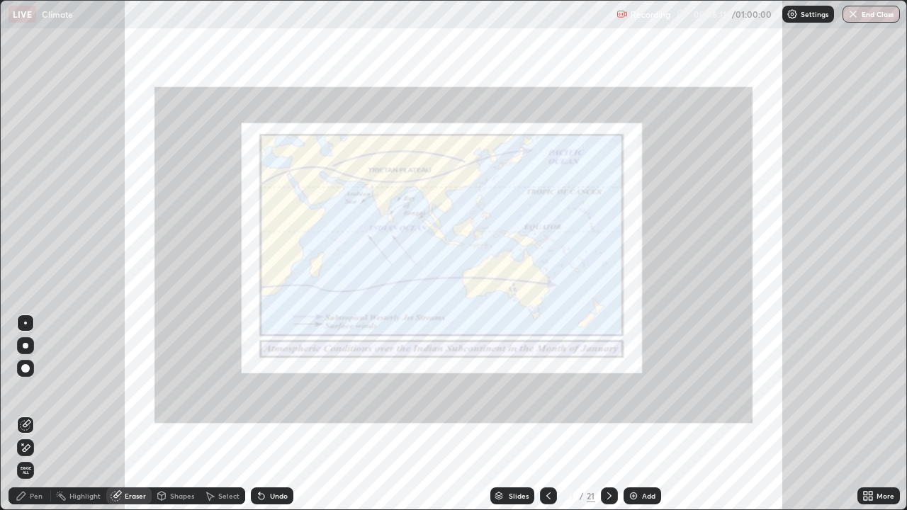
click at [25, 414] on icon at bounding box center [25, 448] width 11 height 12
click at [31, 414] on div "Pen" at bounding box center [36, 495] width 13 height 7
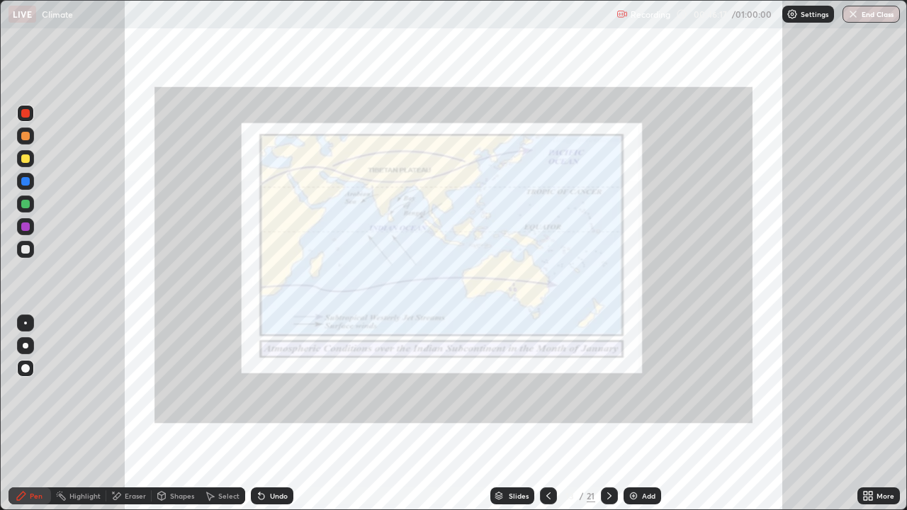
click at [23, 202] on div at bounding box center [25, 204] width 8 height 8
click at [545, 414] on icon at bounding box center [547, 495] width 11 height 11
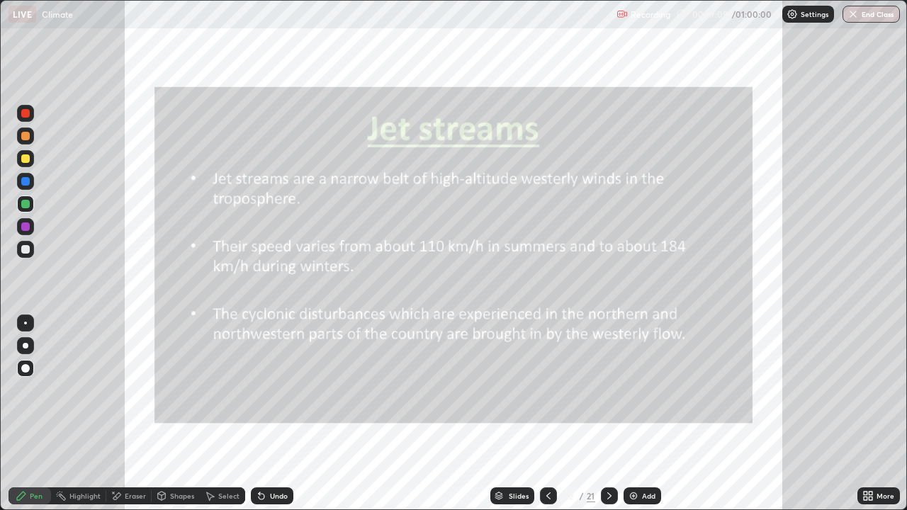
click at [611, 414] on div at bounding box center [609, 495] width 17 height 17
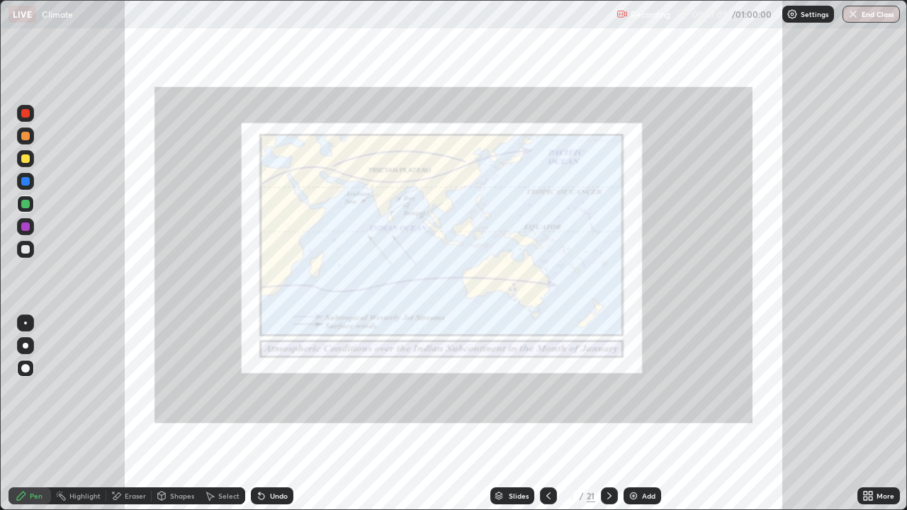
click at [606, 414] on icon at bounding box center [608, 495] width 11 height 11
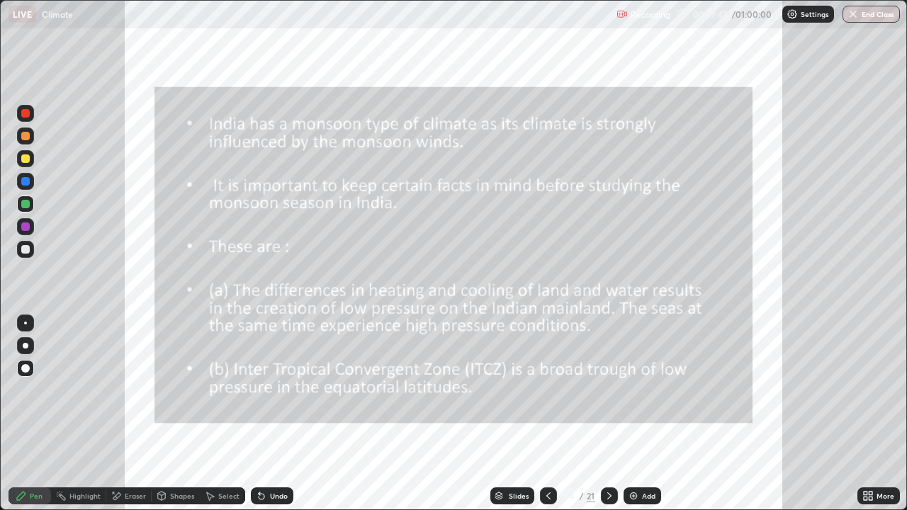
click at [546, 414] on icon at bounding box center [547, 495] width 11 height 11
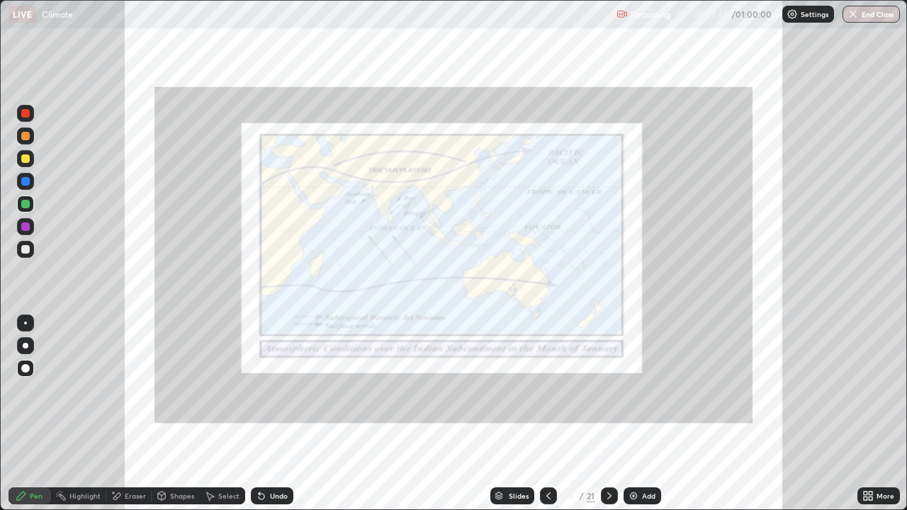
click at [547, 414] on icon at bounding box center [548, 495] width 4 height 7
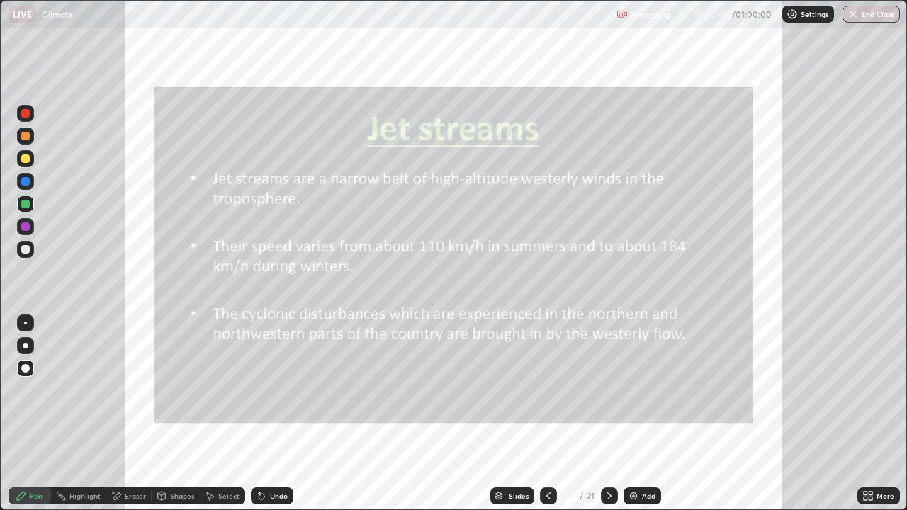
click at [542, 414] on div at bounding box center [548, 495] width 17 height 17
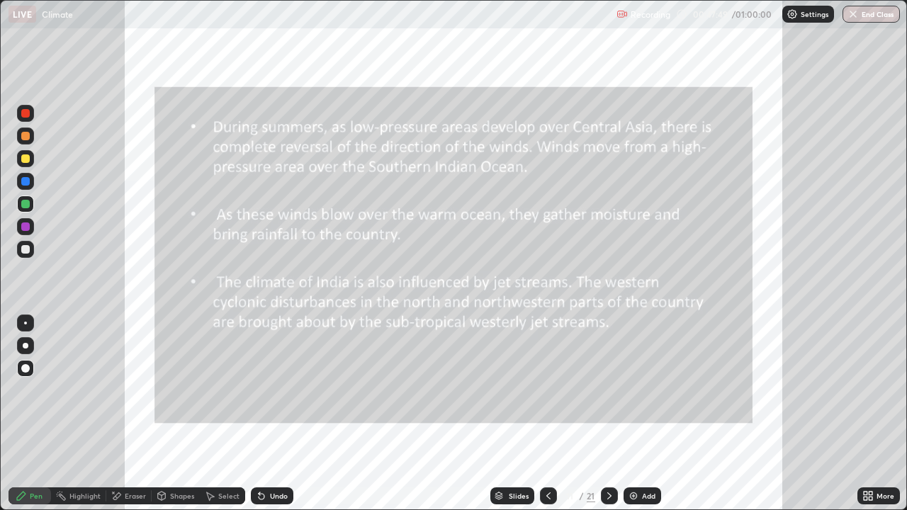
click at [540, 414] on div at bounding box center [548, 496] width 17 height 28
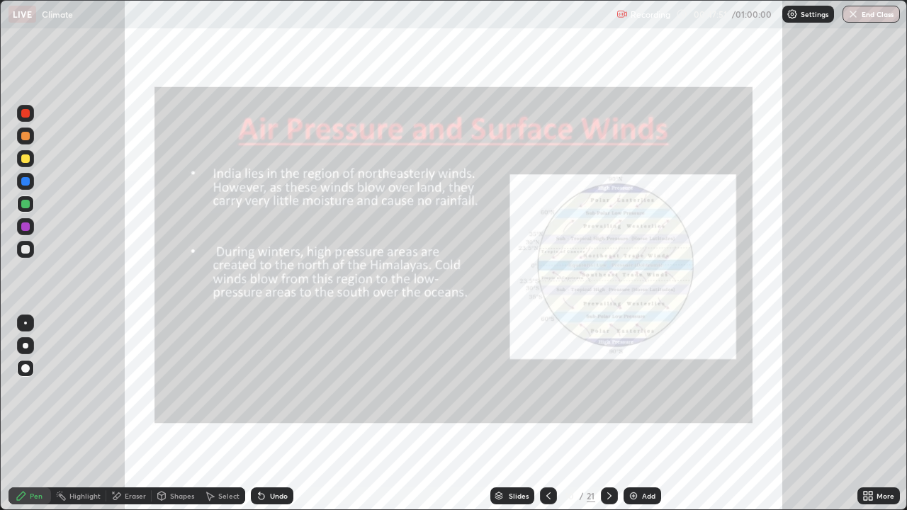
click at [117, 414] on icon at bounding box center [117, 495] width 8 height 7
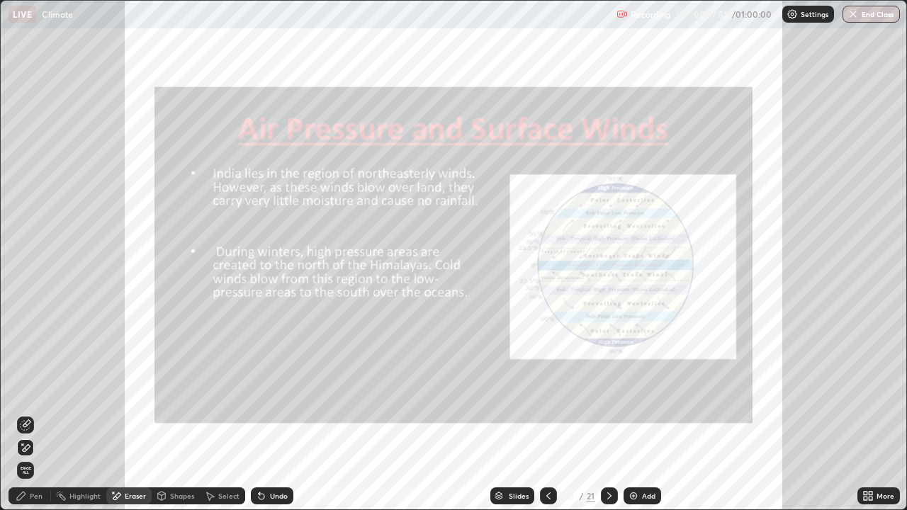
click at [26, 414] on span "Erase all" at bounding box center [26, 470] width 16 height 8
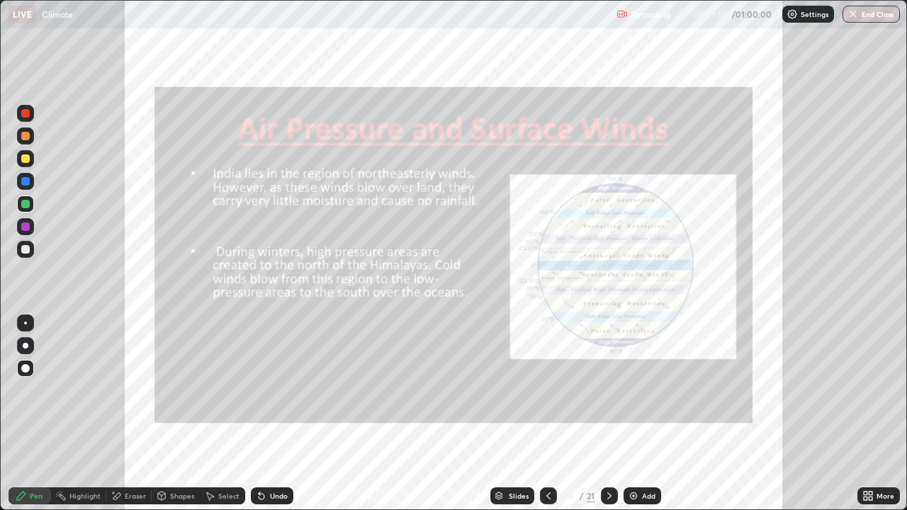
click at [26, 113] on div at bounding box center [25, 113] width 8 height 8
click at [130, 414] on div "Eraser" at bounding box center [135, 495] width 21 height 7
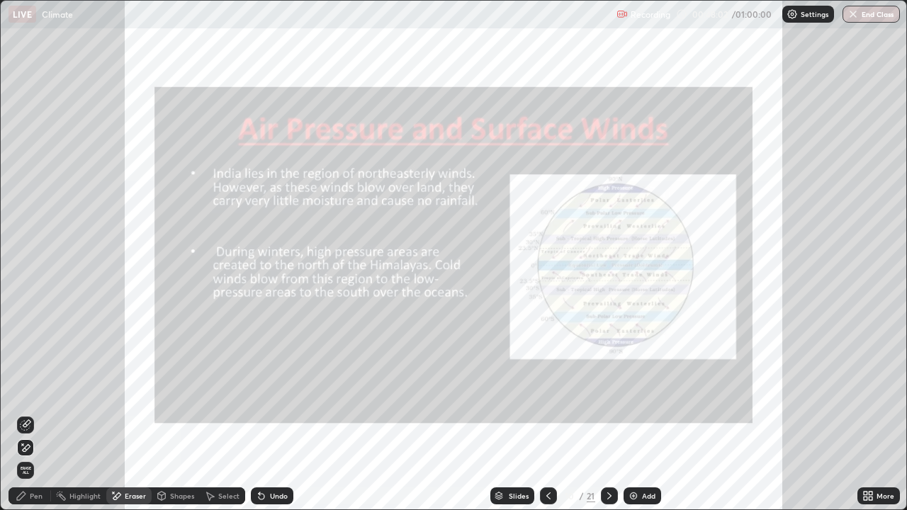
click at [28, 414] on icon at bounding box center [27, 447] width 8 height 7
click at [25, 414] on icon at bounding box center [21, 495] width 11 height 11
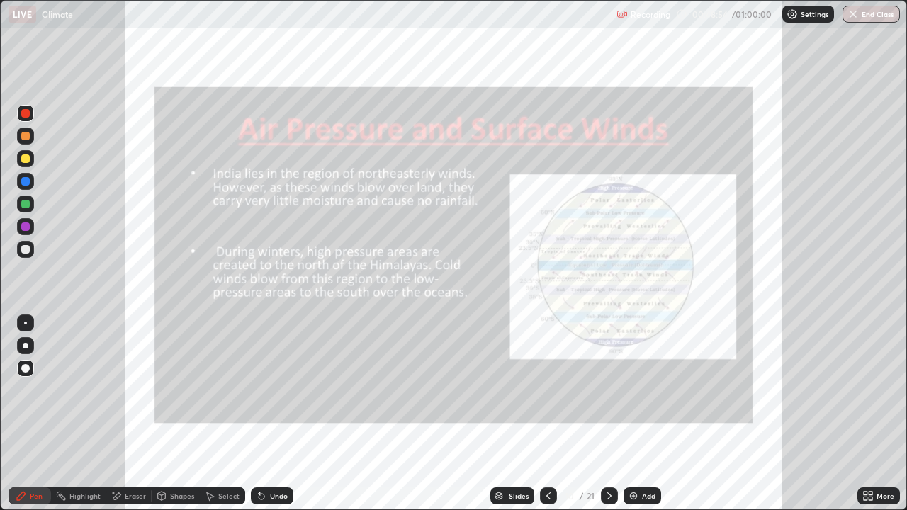
click at [603, 414] on div at bounding box center [609, 496] width 17 height 28
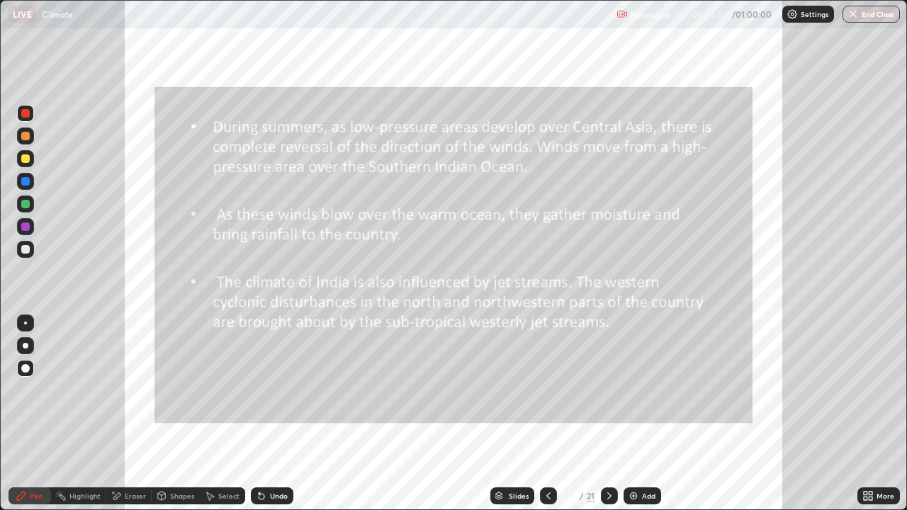
click at [603, 414] on div at bounding box center [609, 495] width 17 height 17
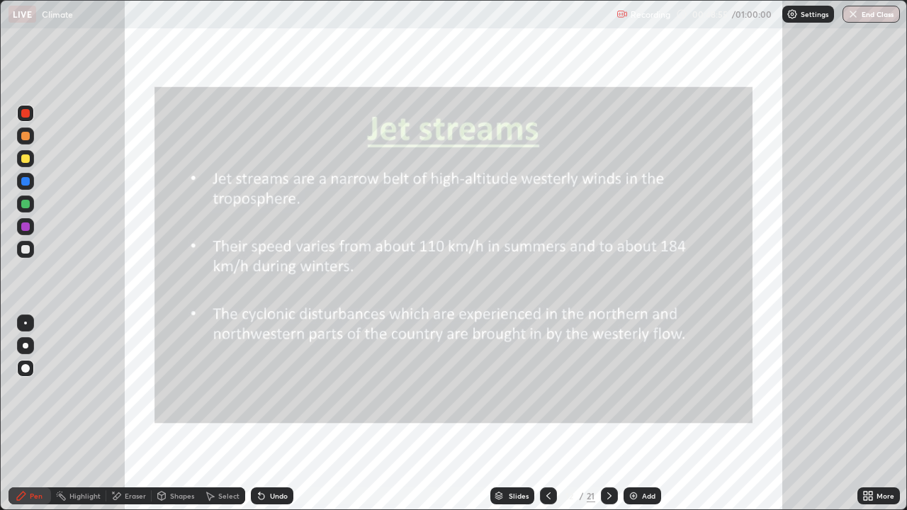
click at [608, 414] on icon at bounding box center [608, 495] width 11 height 11
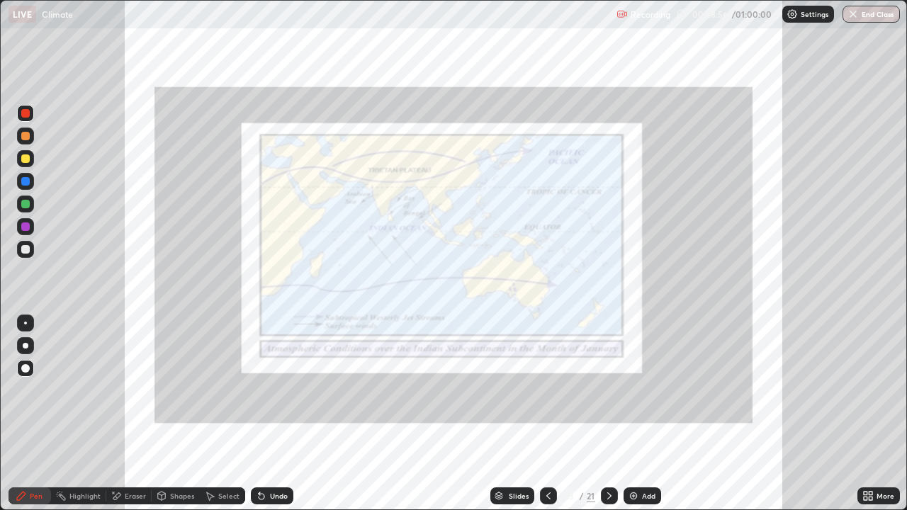
click at [608, 414] on icon at bounding box center [608, 495] width 11 height 11
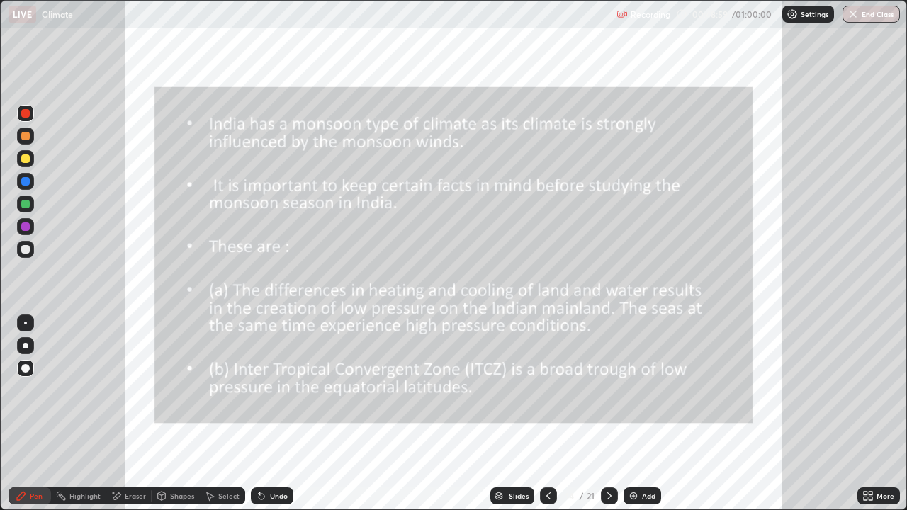
click at [608, 414] on icon at bounding box center [608, 495] width 11 height 11
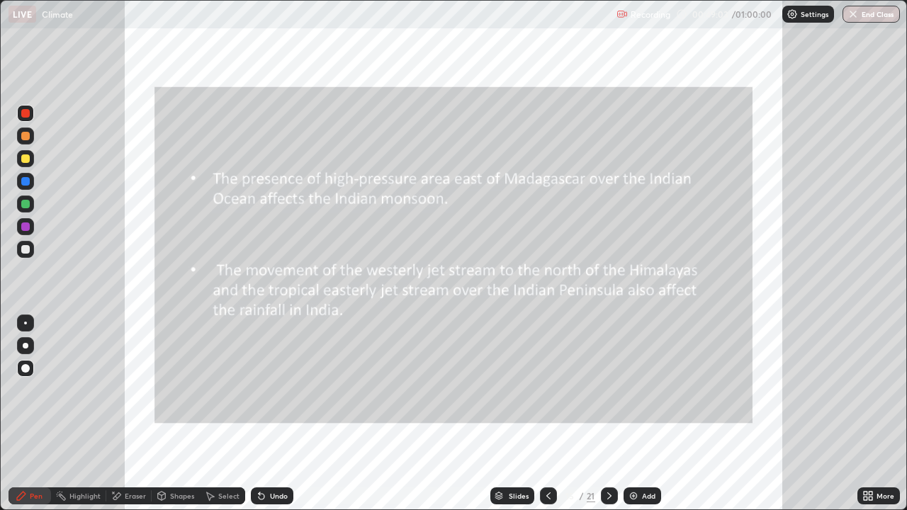
click at [604, 414] on icon at bounding box center [608, 495] width 11 height 11
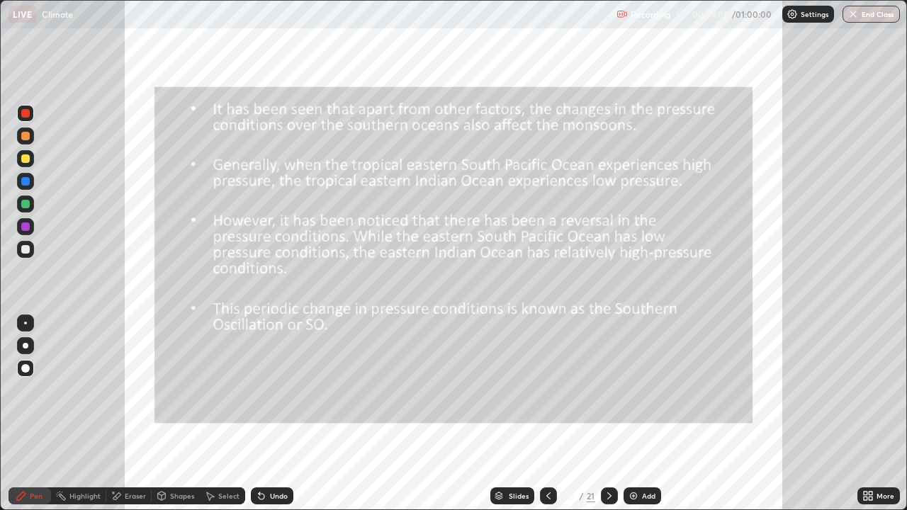
click at [547, 414] on icon at bounding box center [547, 495] width 11 height 11
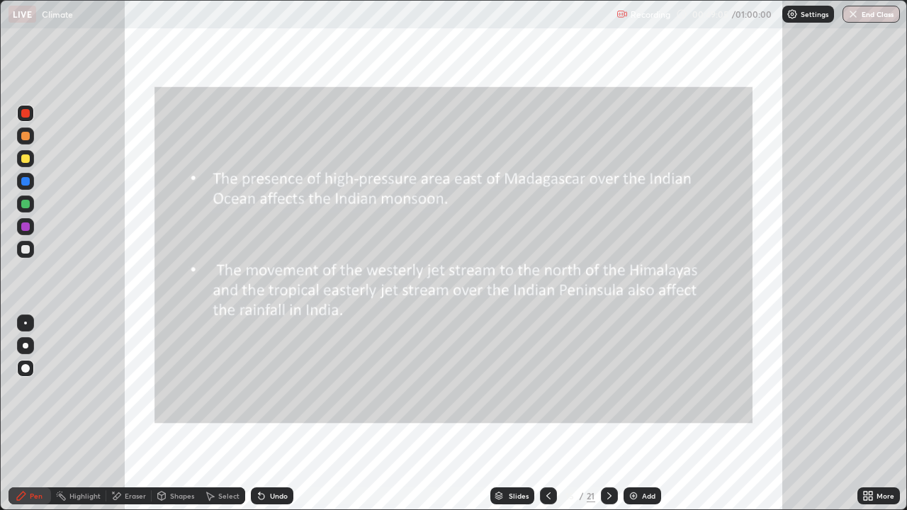
click at [547, 414] on icon at bounding box center [547, 495] width 11 height 11
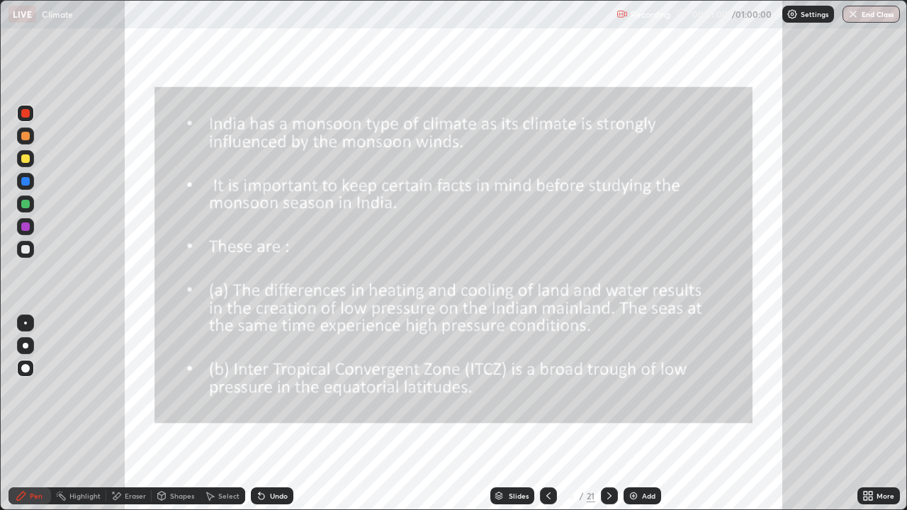
click at [601, 414] on div at bounding box center [609, 495] width 17 height 17
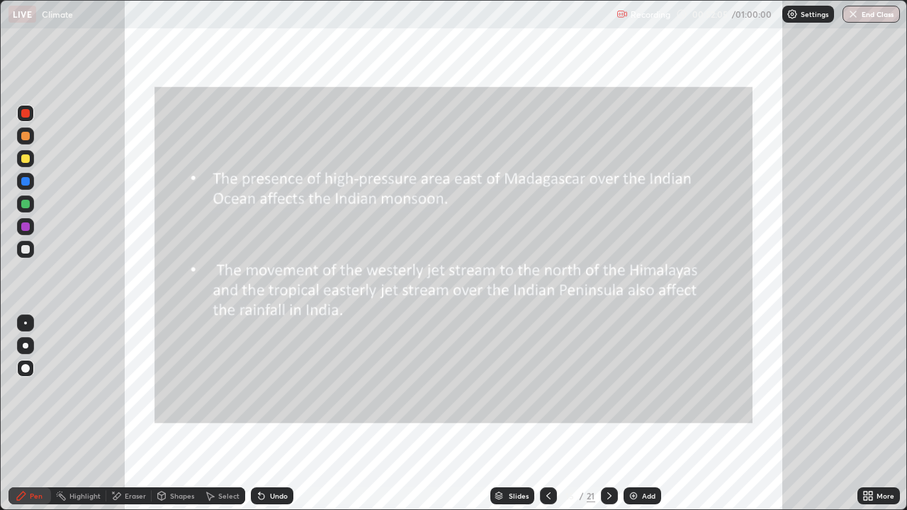
click at [122, 414] on div "Eraser" at bounding box center [128, 495] width 45 height 17
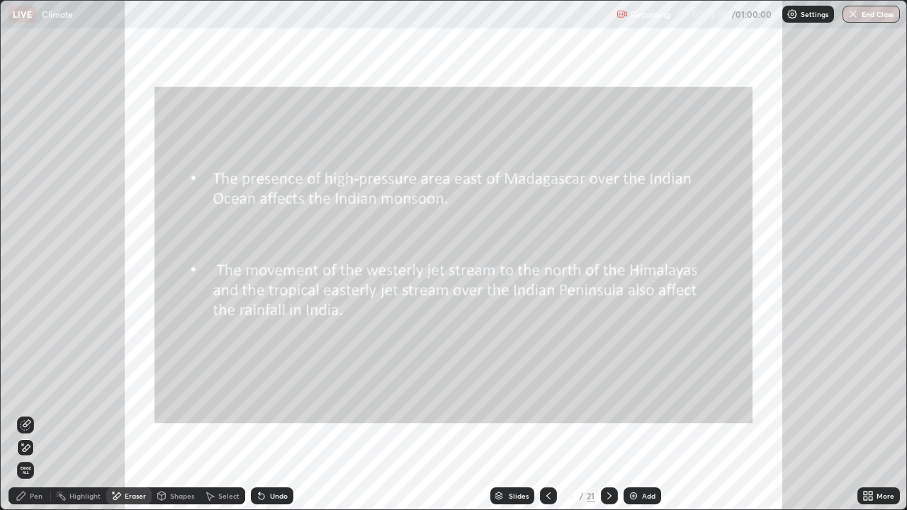
click at [25, 414] on span "Erase all" at bounding box center [26, 470] width 16 height 8
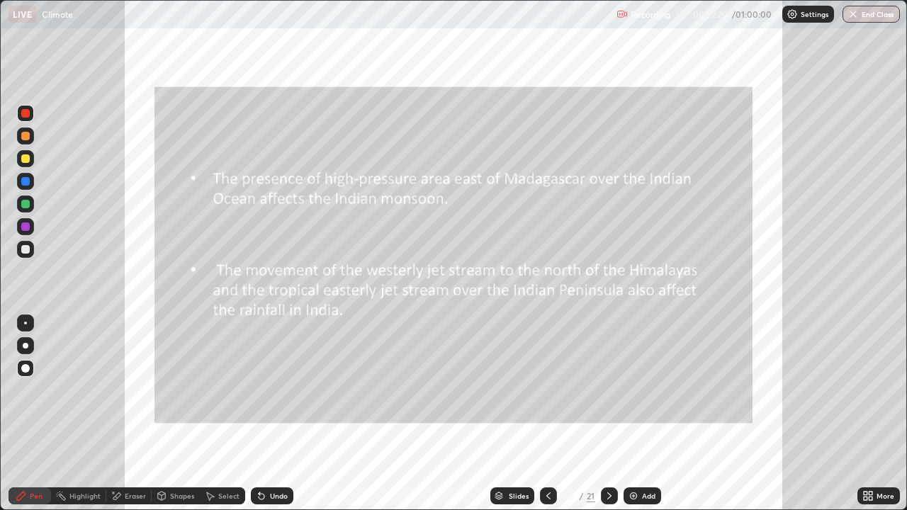
click at [606, 414] on div at bounding box center [609, 495] width 17 height 17
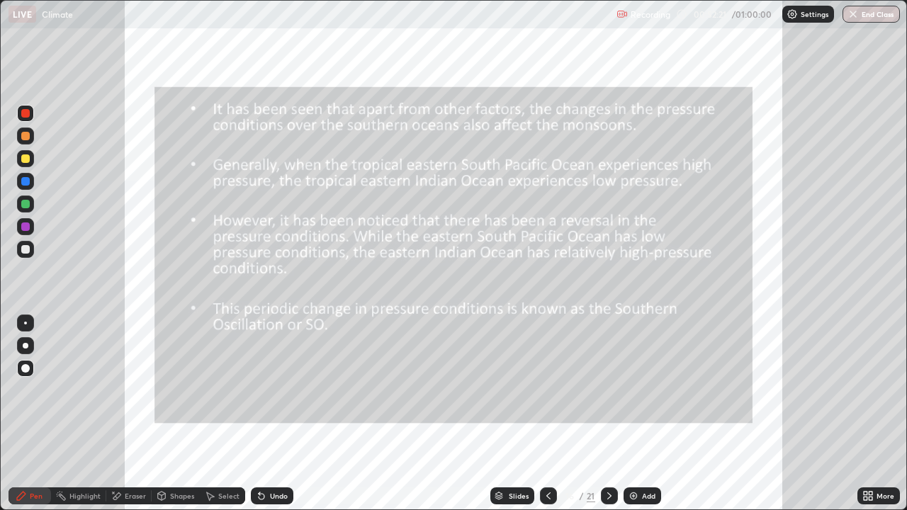
click at [547, 414] on icon at bounding box center [547, 495] width 11 height 11
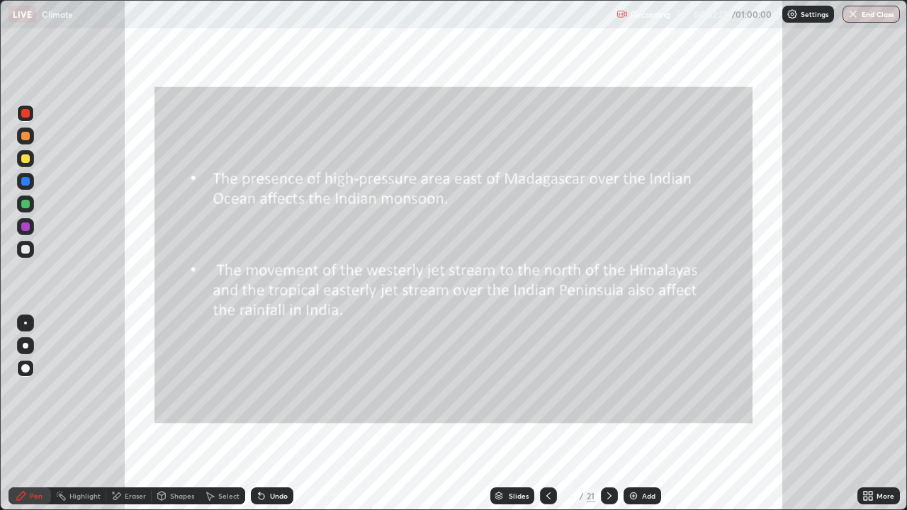
click at [858, 17] on button "End Class" at bounding box center [870, 14] width 57 height 17
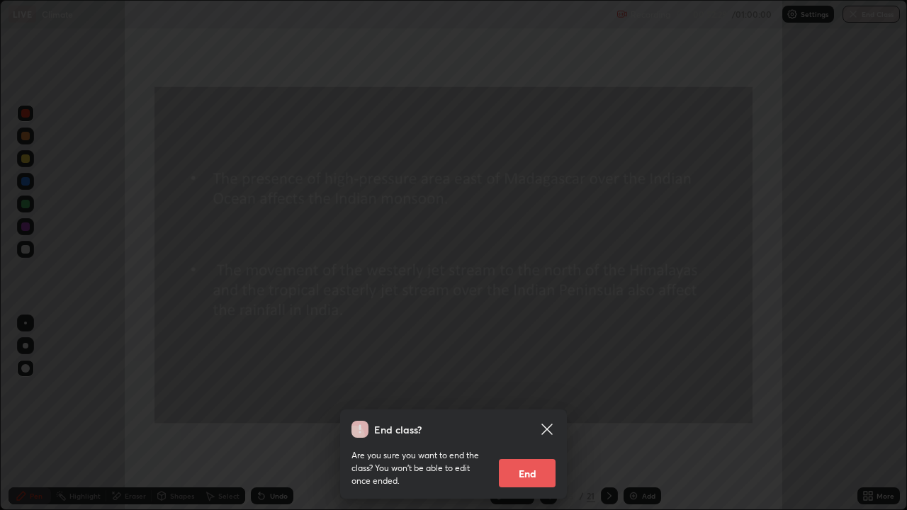
click at [523, 414] on button "End" at bounding box center [527, 473] width 57 height 28
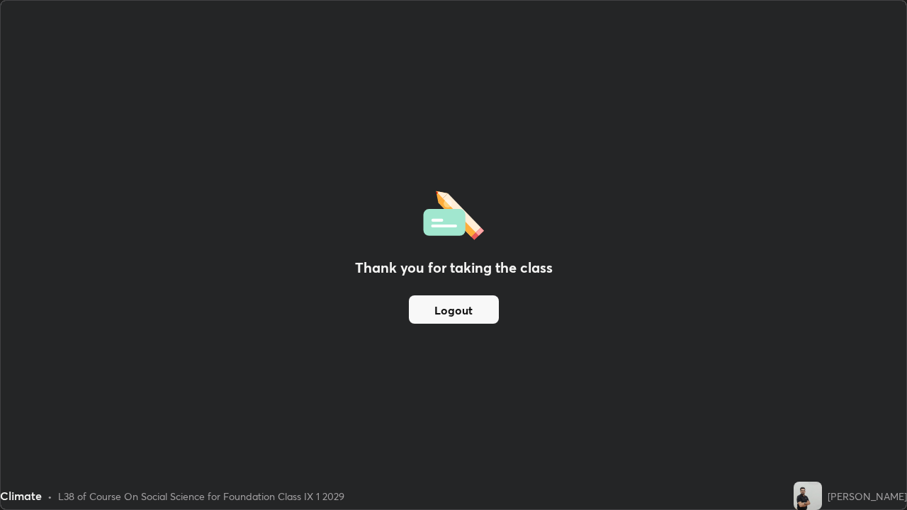
click at [463, 311] on button "Logout" at bounding box center [454, 309] width 90 height 28
